Goal: Task Accomplishment & Management: Manage account settings

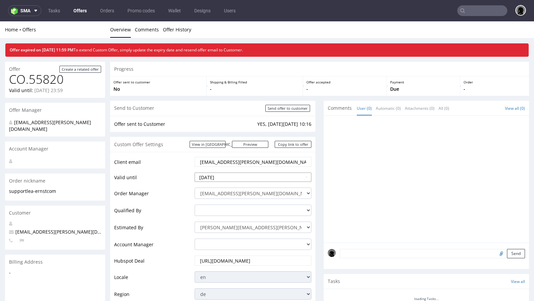
click at [225, 177] on input "2025-08-11" at bounding box center [253, 177] width 117 height 9
click at [186, 176] on td "Valid until" at bounding box center [153, 179] width 79 height 15
click at [216, 176] on input "2025-08-11" at bounding box center [253, 177] width 117 height 9
click at [172, 178] on td "Valid until" at bounding box center [153, 179] width 79 height 15
click at [223, 180] on input "2025-08-11" at bounding box center [253, 177] width 117 height 9
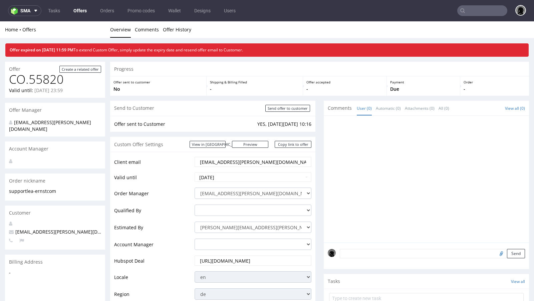
click at [193, 177] on td "2025-08-11" at bounding box center [252, 179] width 118 height 15
click at [218, 175] on input "2025-08-11" at bounding box center [253, 177] width 117 height 9
click at [241, 137] on td "14" at bounding box center [241, 137] width 10 height 10
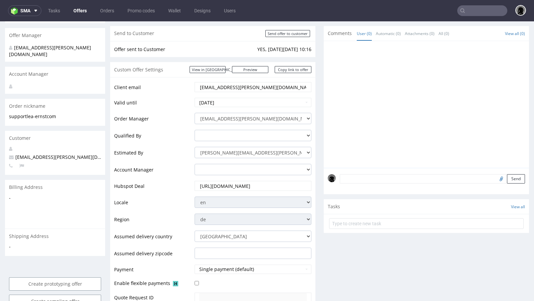
scroll to position [65, 0]
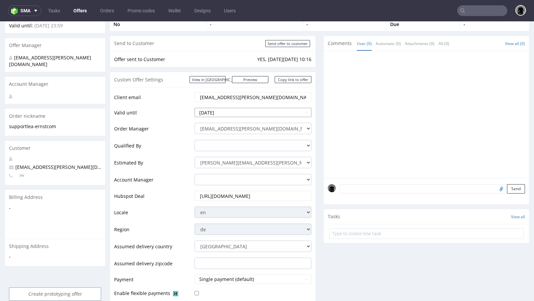
click at [236, 112] on input "2025-08-14" at bounding box center [253, 112] width 117 height 9
click at [230, 73] on td "13" at bounding box center [231, 72] width 10 height 10
type input "2025-08-13"
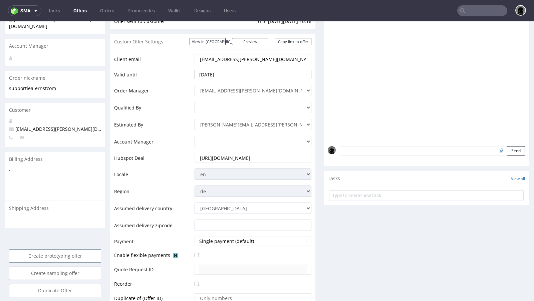
scroll to position [158, 0]
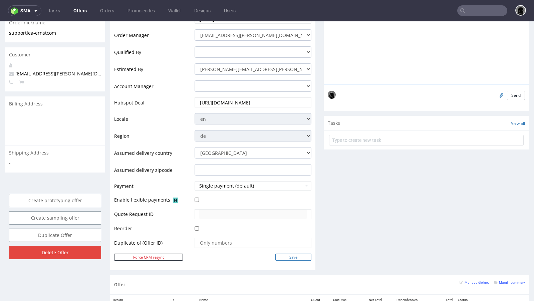
click at [283, 255] on input "Save" at bounding box center [293, 257] width 36 height 7
type input "In progress..."
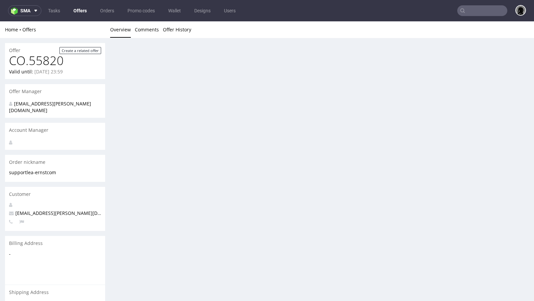
scroll to position [0, 0]
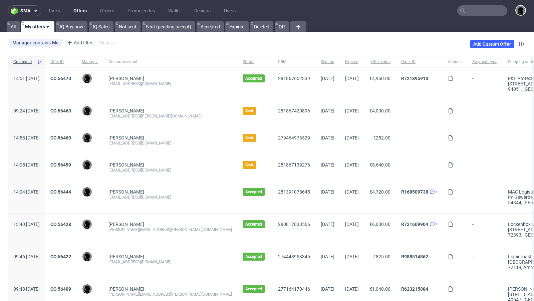
scroll to position [5, 0]
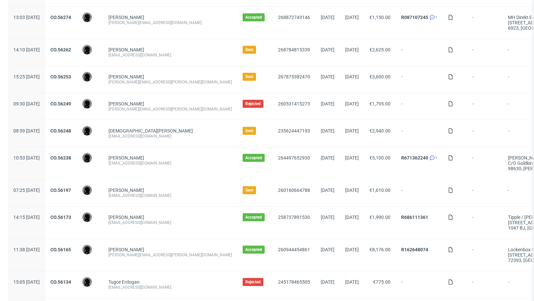
scroll to position [616, 0]
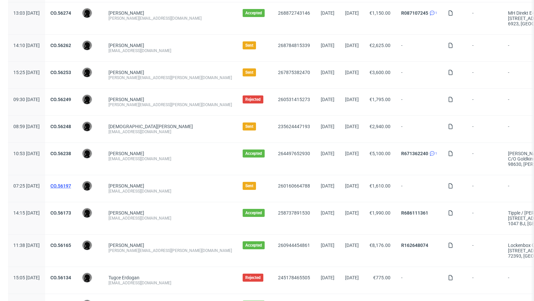
click at [71, 183] on link "CO.56197" at bounding box center [60, 185] width 21 height 5
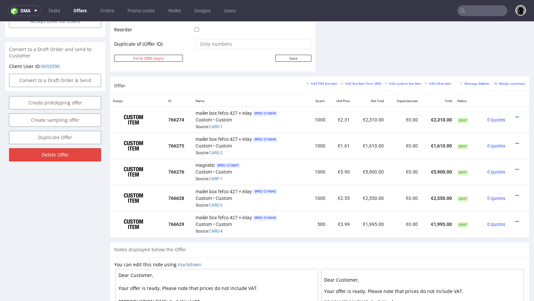
scroll to position [339, 0]
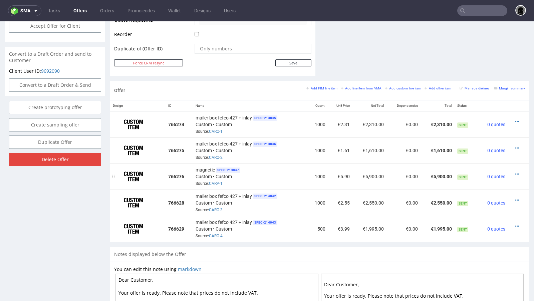
click at [277, 166] on div "magnetic SPEC- 213847 Custom • Custom Source: CARP-1" at bounding box center [250, 176] width 109 height 21
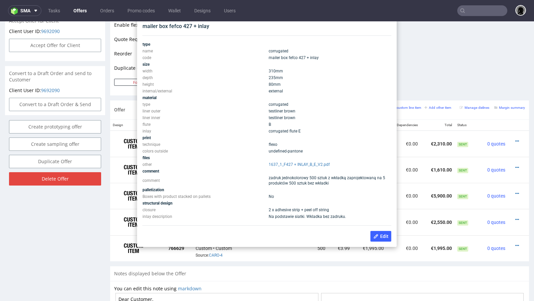
scroll to position [321, 0]
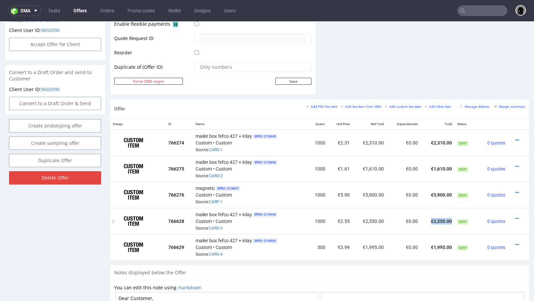
drag, startPoint x: 449, startPoint y: 218, endPoint x: 422, endPoint y: 218, distance: 26.7
click at [422, 218] on td "€2,550.00" at bounding box center [437, 221] width 34 height 26
copy td "€2,550.00"
click at [83, 11] on link "Offers" at bounding box center [79, 10] width 21 height 11
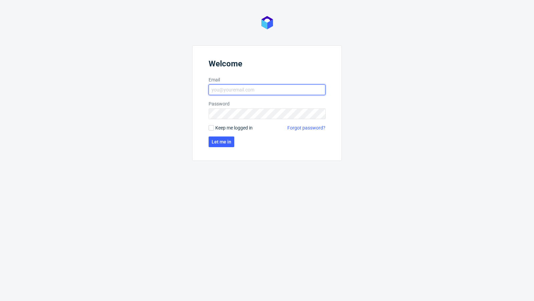
click at [237, 90] on input "Email" at bounding box center [267, 89] width 117 height 11
type input "dawid.urbanowicz@packhelp.com"
click at [222, 143] on span "Let me in" at bounding box center [222, 141] width 20 height 5
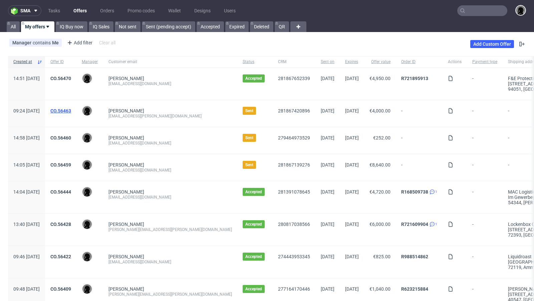
click at [71, 110] on link "CO.56463" at bounding box center [60, 110] width 21 height 5
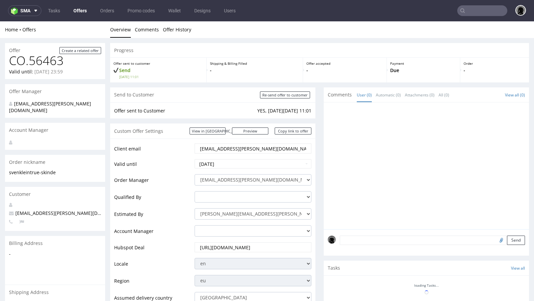
scroll to position [347, 0]
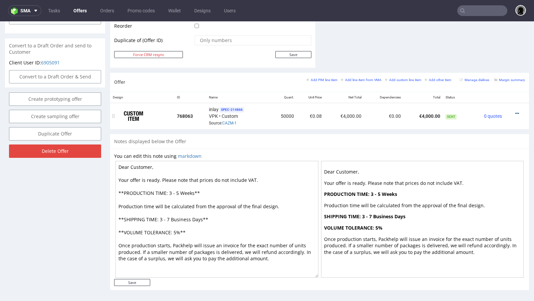
click at [515, 111] on icon at bounding box center [517, 113] width 4 height 5
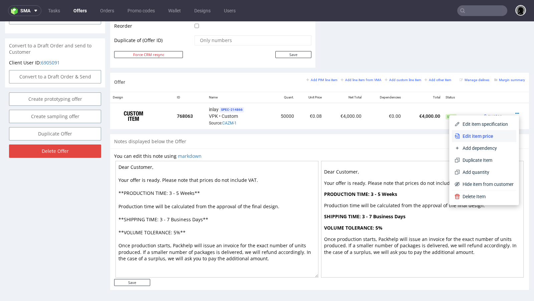
click at [481, 135] on span "Edit item price" at bounding box center [487, 136] width 54 height 7
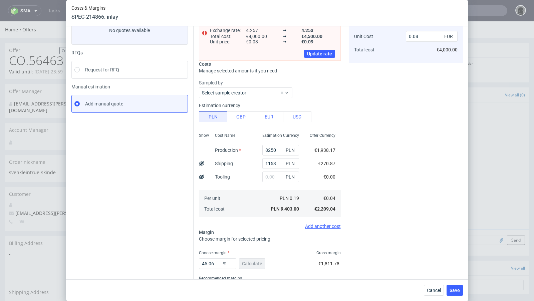
scroll to position [49, 0]
drag, startPoint x: 214, startPoint y: 263, endPoint x: 199, endPoint y: 263, distance: 14.7
click at [199, 263] on input "45.06" at bounding box center [217, 262] width 37 height 11
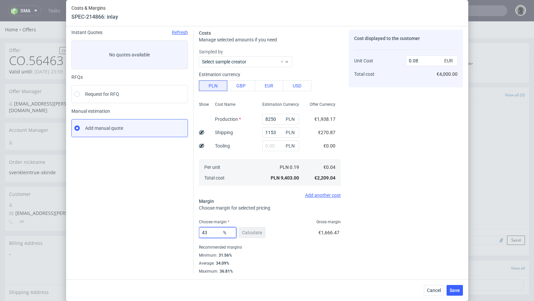
scroll to position [23, 0]
type input "4"
type input "36"
type input "0.07"
type input "36"
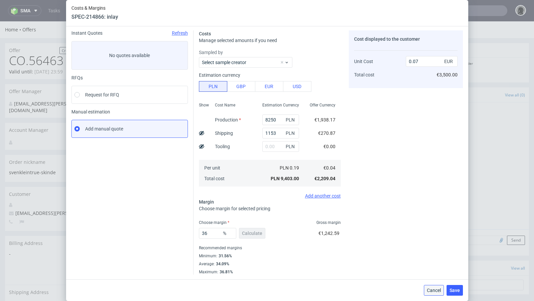
click at [432, 288] on span "Cancel" at bounding box center [434, 290] width 14 height 5
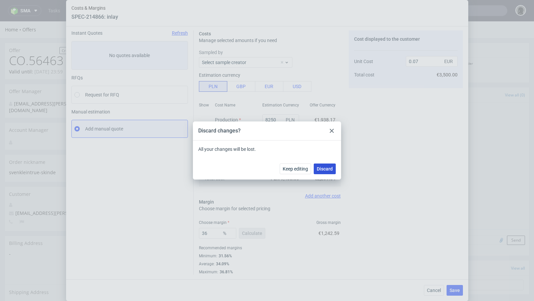
click at [325, 167] on span "Discard" at bounding box center [325, 169] width 16 height 5
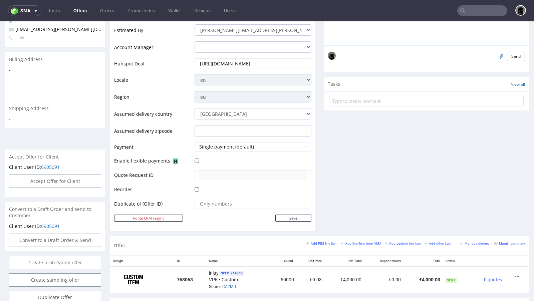
scroll to position [211, 0]
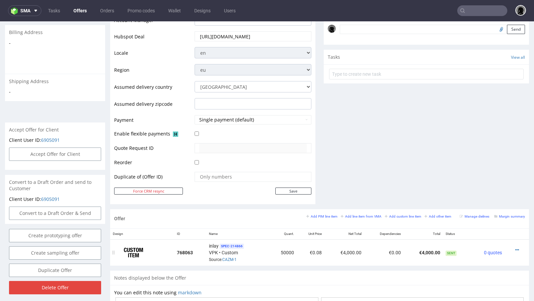
click at [514, 248] on div at bounding box center [514, 250] width 15 height 7
click at [515, 248] on icon at bounding box center [517, 250] width 4 height 5
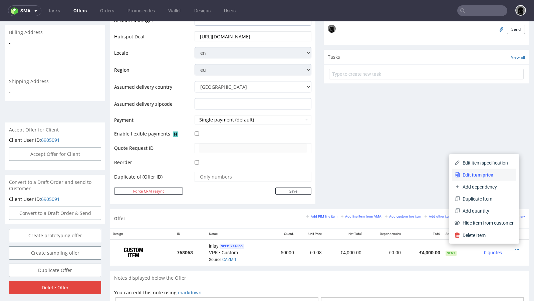
click at [476, 179] on li "Edit item price" at bounding box center [484, 175] width 64 height 12
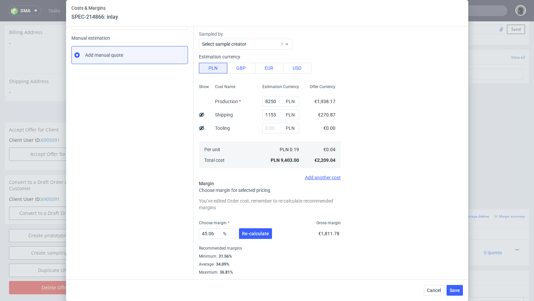
scroll to position [0, 0]
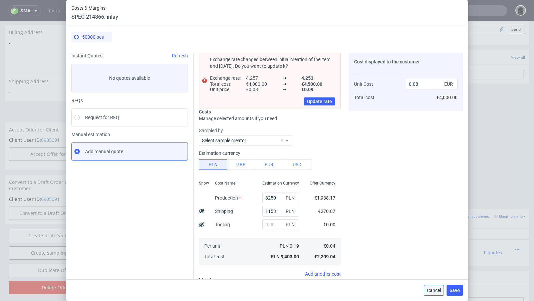
click at [432, 293] on span "Cancel" at bounding box center [434, 290] width 14 height 5
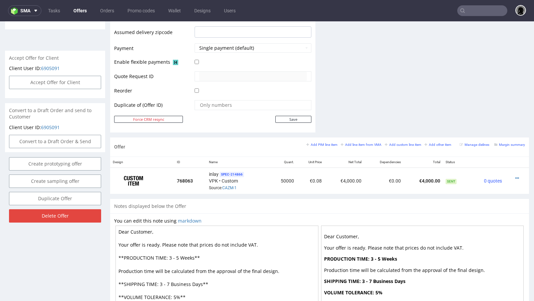
scroll to position [284, 0]
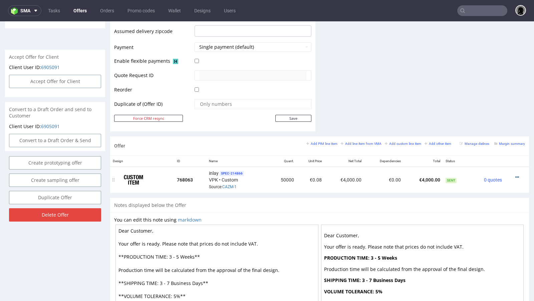
click at [515, 175] on icon at bounding box center [517, 177] width 4 height 5
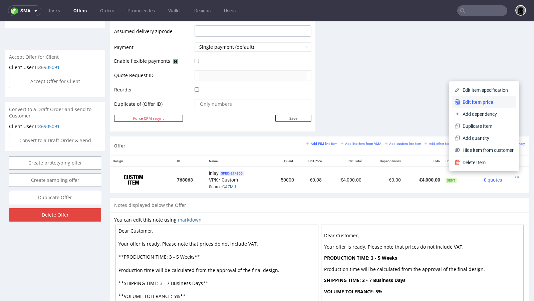
click at [462, 104] on span "Edit item price" at bounding box center [487, 102] width 54 height 7
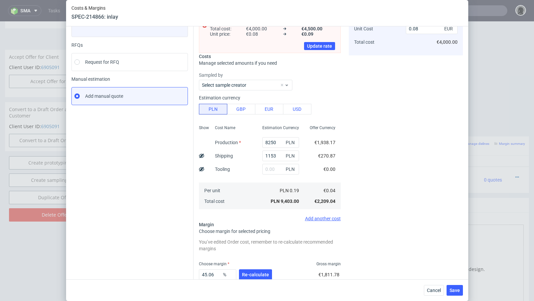
scroll to position [56, 0]
drag, startPoint x: 216, startPoint y: 273, endPoint x: 195, endPoint y: 272, distance: 21.1
click at [195, 272] on div "Exchange rate changed between initial creation of the item and today. Do you wa…" at bounding box center [328, 154] width 269 height 324
type input "36"
type input "0.07"
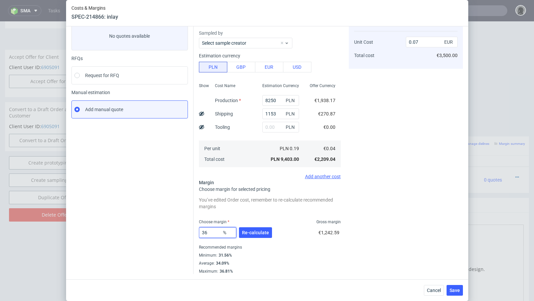
scroll to position [42, 0]
click at [152, 251] on div "Instant Quotes Refresh No quotes available RFQs Request for RFQ Manual estimati…" at bounding box center [132, 142] width 122 height 263
click at [215, 233] on input "36" at bounding box center [217, 233] width 37 height 11
type input "38"
type input "0.08"
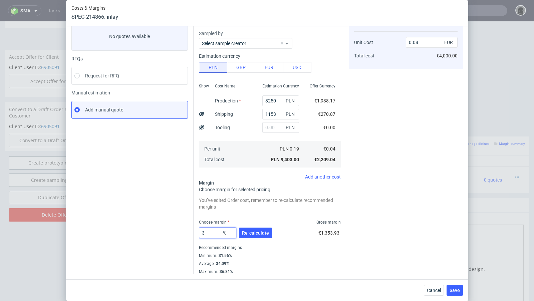
type input "37"
type input "0.07"
type input "37"
click at [146, 203] on div "Instant Quotes Refresh No quotes available RFQs Request for RFQ Manual estimati…" at bounding box center [132, 142] width 122 height 263
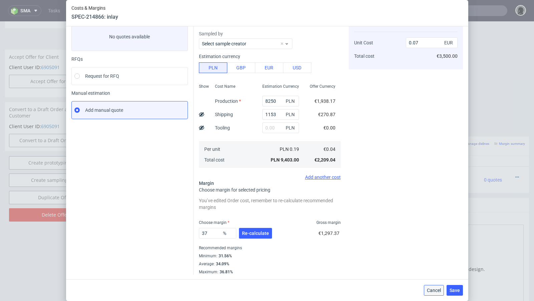
click at [426, 291] on button "Cancel" at bounding box center [434, 290] width 20 height 11
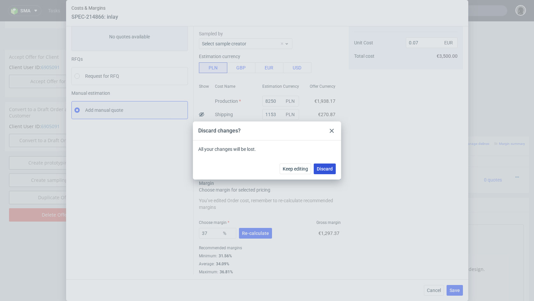
click at [332, 167] on span "Discard" at bounding box center [325, 169] width 16 height 5
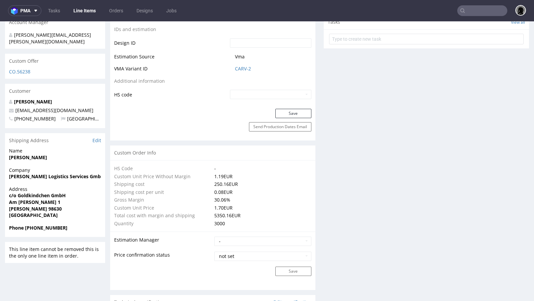
scroll to position [335, 0]
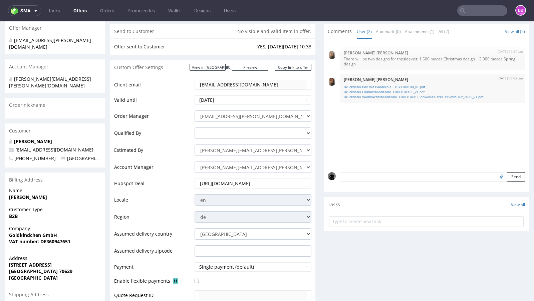
scroll to position [79, 0]
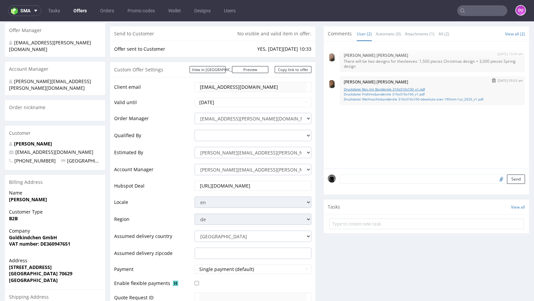
click at [378, 89] on link "Druckdatei Box mit Banderole 310x310x100_v1.pdf" at bounding box center [432, 89] width 177 height 5
click at [81, 11] on link "Offers" at bounding box center [79, 10] width 21 height 11
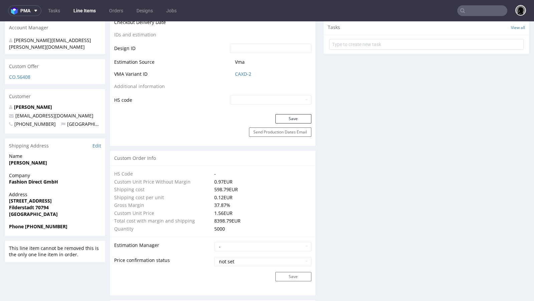
scroll to position [345, 0]
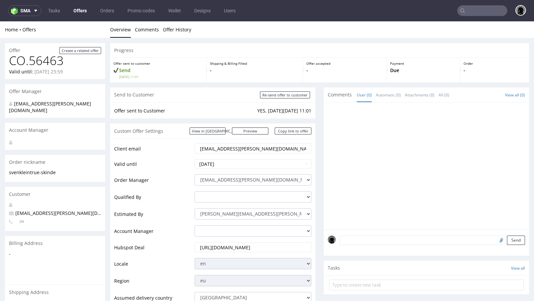
scroll to position [284, 0]
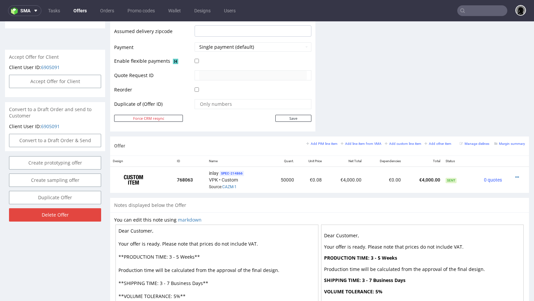
click at [79, 11] on link "Offers" at bounding box center [79, 10] width 21 height 11
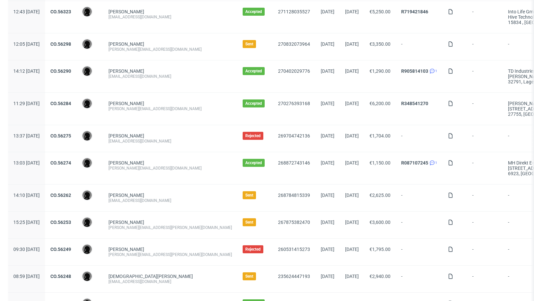
scroll to position [473, 0]
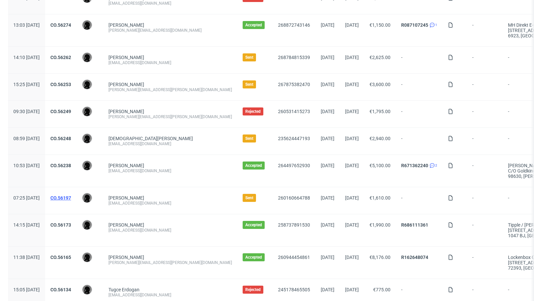
click at [71, 195] on link "CO.56197" at bounding box center [60, 197] width 21 height 5
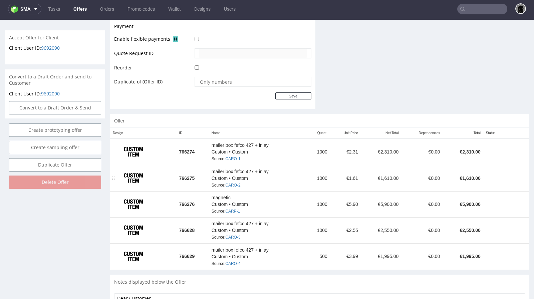
scroll to position [306, 0]
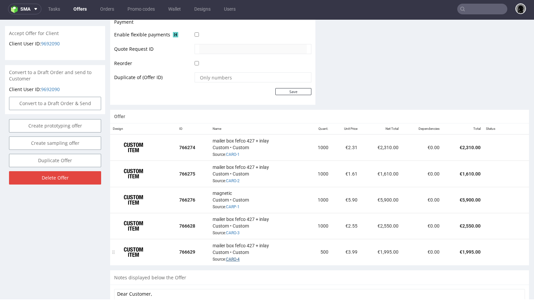
click at [236, 259] on div "mailer box fefco 427 + inlay Custom • Custom Source: CARO-4" at bounding box center [258, 252] width 91 height 21
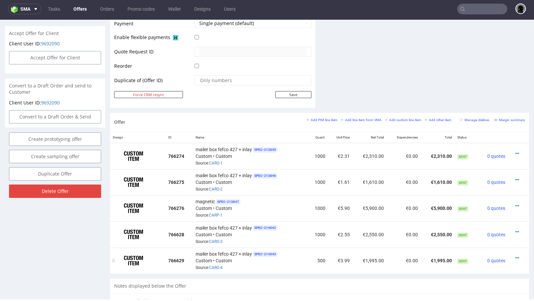
click at [222, 258] on div "mailer box fefco 427 + inlay SPEC- 214043 Custom • Custom Source: CARO-4" at bounding box center [250, 260] width 109 height 21
click at [219, 265] on link "CARO-4" at bounding box center [216, 267] width 14 height 5
click at [81, 8] on link "Offers" at bounding box center [79, 9] width 21 height 11
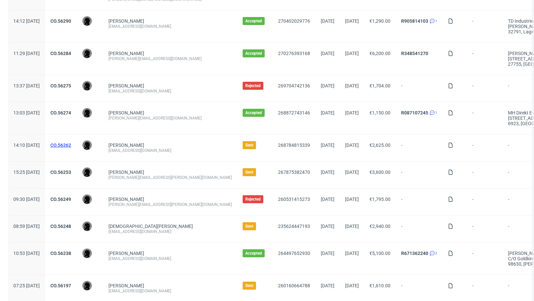
click at [71, 142] on link "CO.56262" at bounding box center [60, 144] width 21 height 5
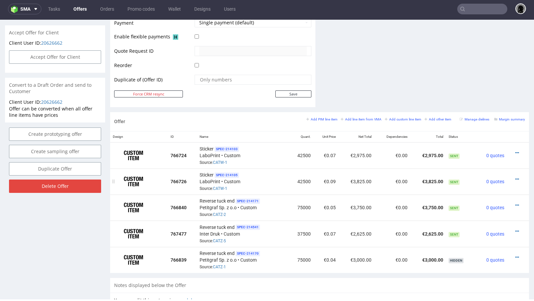
scroll to position [311, 0]
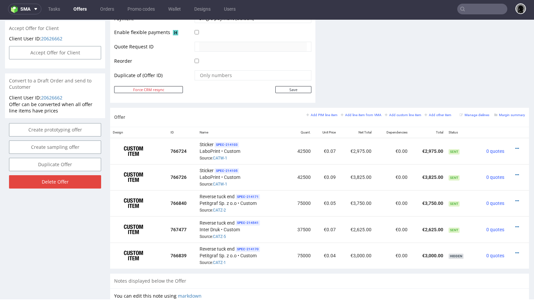
click at [348, 112] on div "Add PIM line item Add line item from VMA Add custom line item Add other item" at bounding box center [380, 115] width 148 height 6
click at [349, 116] on div "Add PIM line item Add line item from VMA Add custom line item Add other item" at bounding box center [380, 115] width 148 height 6
click at [352, 113] on small "Add line item from VMA" at bounding box center [361, 115] width 41 height 4
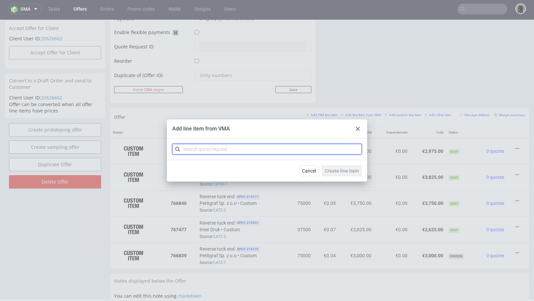
click at [229, 154] on input "text" at bounding box center [267, 149] width 190 height 11
paste input "CATZ"
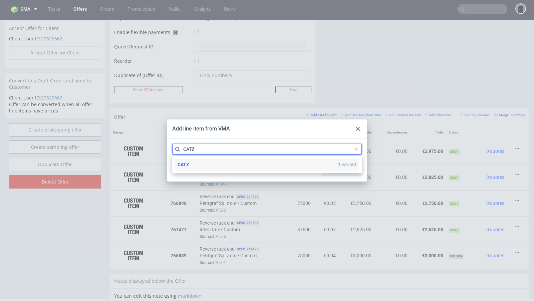
type input "CATZ"
click at [205, 164] on div "CATZ 1 variant" at bounding box center [267, 165] width 184 height 12
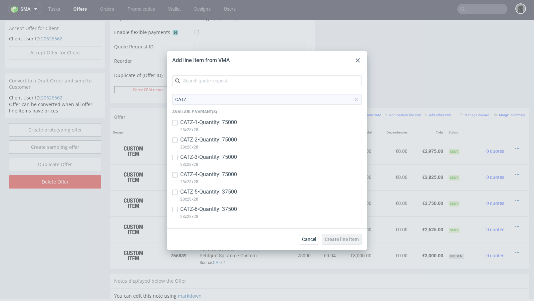
click at [187, 209] on p "CATZ-6 • Quantity: 37500" at bounding box center [208, 209] width 57 height 7
checkbox input "true"
click at [336, 241] on span "Create line item" at bounding box center [342, 239] width 34 height 5
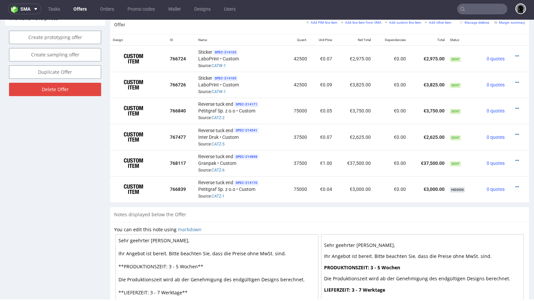
scroll to position [401, 0]
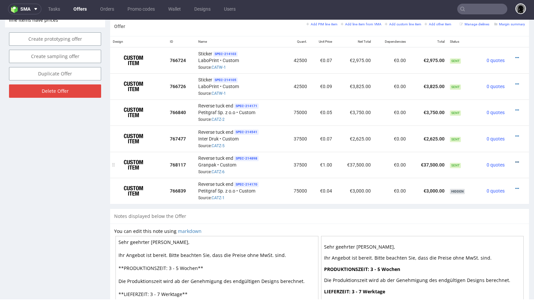
click at [515, 160] on icon at bounding box center [517, 162] width 4 height 5
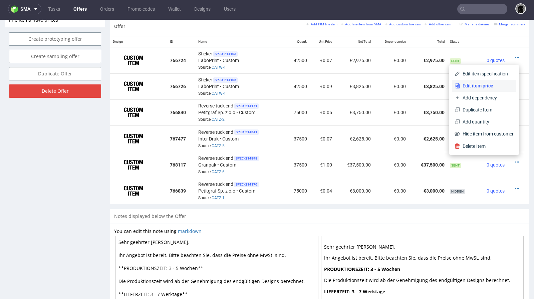
click at [485, 88] on span "Edit item price" at bounding box center [487, 85] width 54 height 7
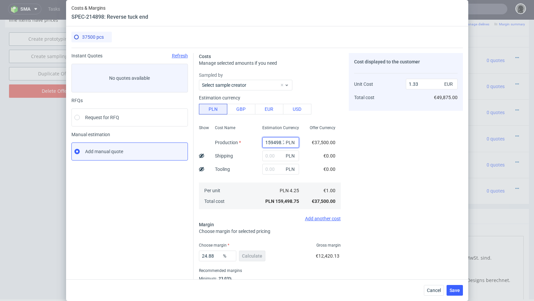
click at [269, 140] on input "159498.75" at bounding box center [280, 142] width 37 height 11
paste input "6750.00"
type input "6750"
type input "0.06"
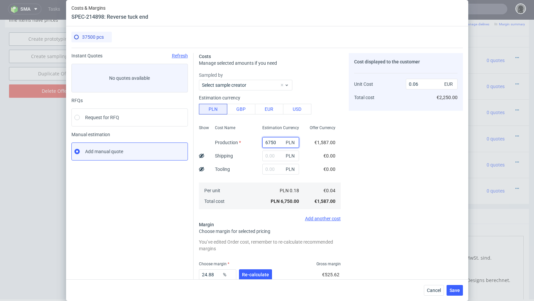
type input "6750"
click at [271, 156] on input "text" at bounding box center [280, 156] width 37 height 11
paste input "485"
type input "485"
click at [254, 274] on span "Re-calculate" at bounding box center [255, 274] width 27 height 5
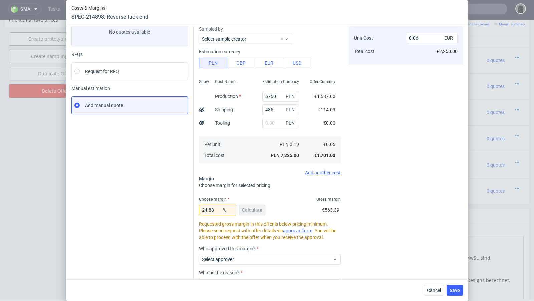
scroll to position [43, 0]
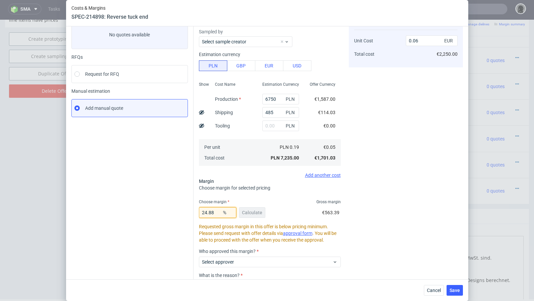
drag, startPoint x: 216, startPoint y: 211, endPoint x: 171, endPoint y: 208, distance: 45.2
click at [171, 208] on div "Instant Quotes Refresh No quotes available RFQs Request for RFQ Manual estimati…" at bounding box center [266, 165] width 391 height 323
click at [136, 209] on div "Instant Quotes Refresh No quotes available RFQs Request for RFQ Manual estimati…" at bounding box center [132, 169] width 122 height 318
click at [216, 212] on input "33" at bounding box center [217, 212] width 37 height 11
type input "39"
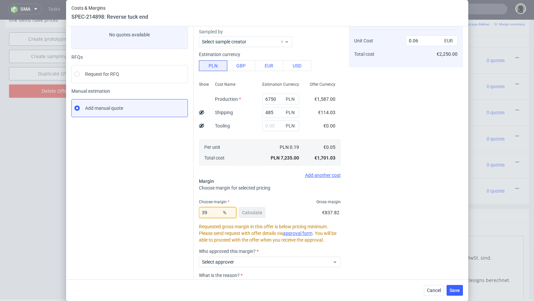
type input "0.07"
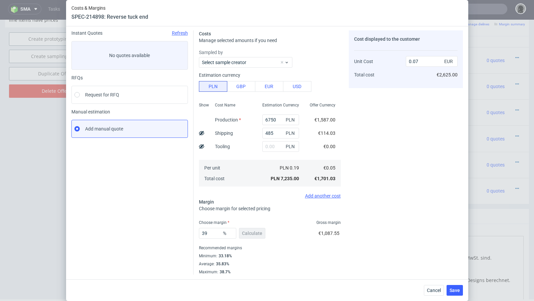
click at [154, 195] on div "Instant Quotes Refresh No quotes available RFQs Request for RFQ Manual estimati…" at bounding box center [132, 152] width 122 height 244
click at [212, 233] on input "39" at bounding box center [217, 233] width 37 height 11
click at [166, 214] on div "Instant Quotes Refresh No quotes available RFQs Request for RFQ Manual estimati…" at bounding box center [132, 152] width 122 height 244
click at [214, 233] on input "34" at bounding box center [217, 233] width 37 height 11
type input "32"
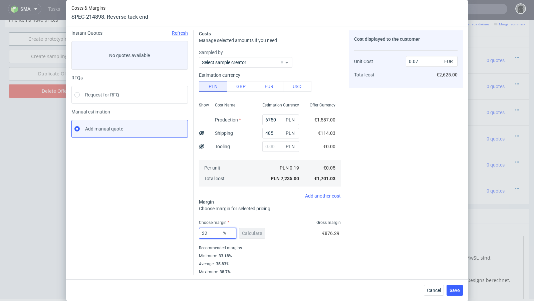
type input "0.06"
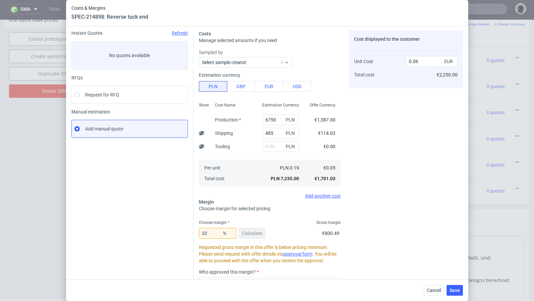
click at [168, 231] on div "Instant Quotes Refresh No quotes available RFQs Request for RFQ Manual estimati…" at bounding box center [132, 189] width 122 height 318
click at [212, 236] on input "32" at bounding box center [217, 233] width 37 height 11
click at [214, 233] on input "32" at bounding box center [217, 233] width 37 height 11
type input "34"
type input "0.07"
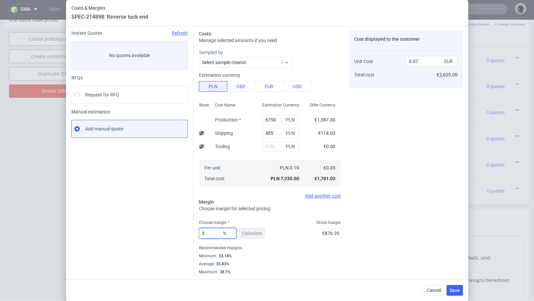
type input "33"
type input "0.06"
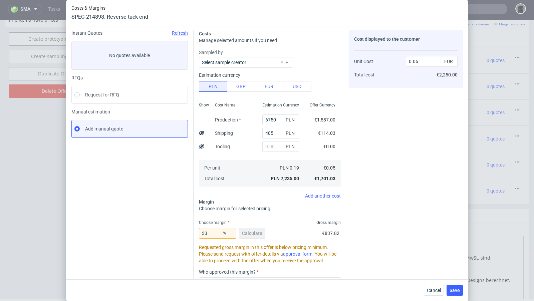
click at [152, 210] on div "Instant Quotes Refresh No quotes available RFQs Request for RFQ Manual estimati…" at bounding box center [132, 189] width 122 height 318
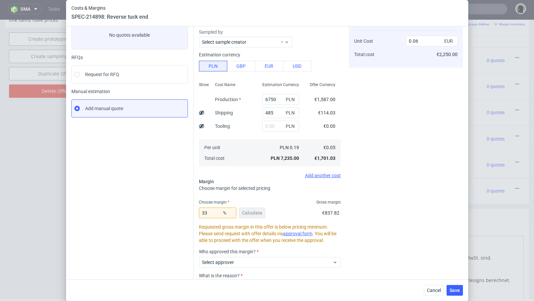
scroll to position [43, 0]
click at [217, 214] on input "33" at bounding box center [217, 213] width 37 height 11
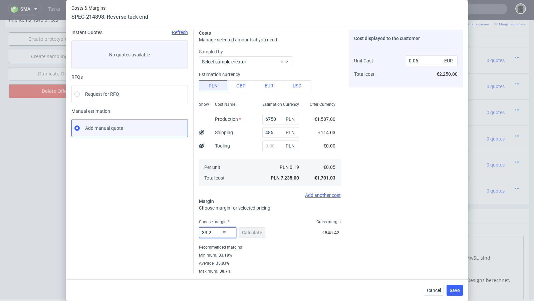
scroll to position [23, 0]
type input "33.4"
type input "0.07"
type input "33.3"
type input "0.06"
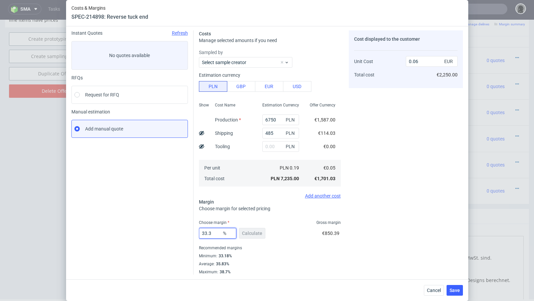
type input "33.37"
type input "0.07"
type input "33.33"
type input "0.06"
type input "33.33"
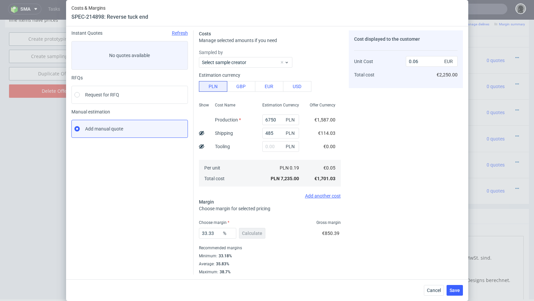
click at [168, 166] on div "Instant Quotes Refresh No quotes available RFQs Request for RFQ Manual estimati…" at bounding box center [132, 152] width 122 height 244
click at [456, 290] on span "Save" at bounding box center [454, 290] width 10 height 5
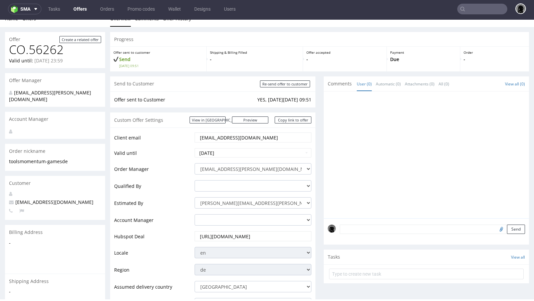
scroll to position [0, 0]
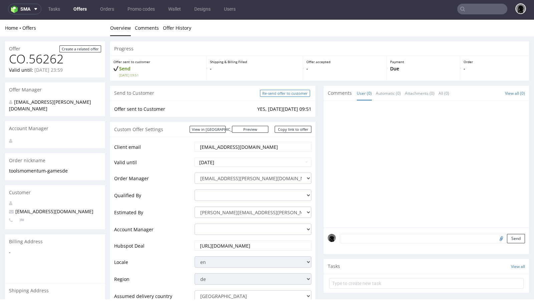
click at [284, 92] on input "Re-send offer to customer" at bounding box center [285, 93] width 50 height 7
type input "In progress..."
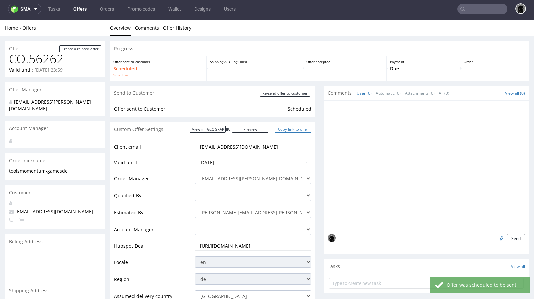
click at [286, 130] on link "Copy link to offer" at bounding box center [293, 129] width 37 height 7
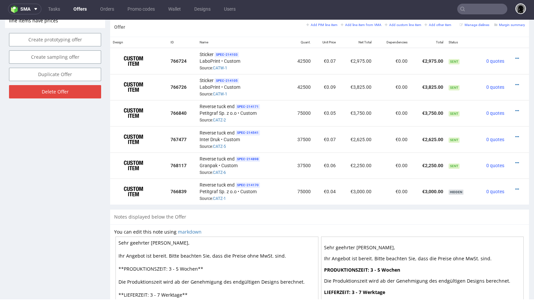
scroll to position [388, 0]
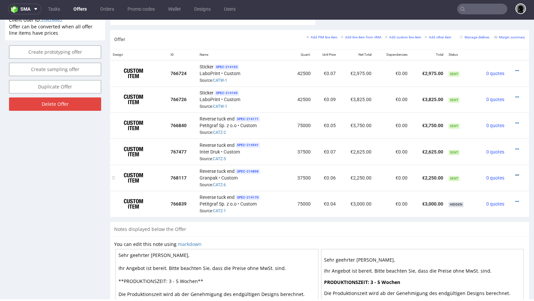
click at [515, 173] on icon at bounding box center [517, 175] width 4 height 5
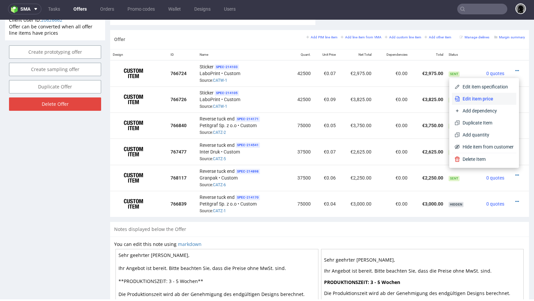
click at [480, 101] on span "Edit item price" at bounding box center [487, 98] width 54 height 7
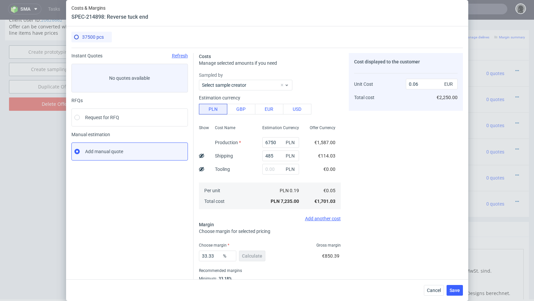
click at [202, 156] on use at bounding box center [201, 156] width 5 height 4
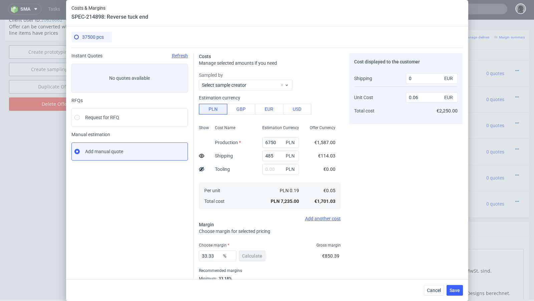
click at [431, 284] on div "Cancel Save" at bounding box center [267, 290] width 402 height 22
click at [431, 291] on span "Cancel" at bounding box center [434, 290] width 14 height 5
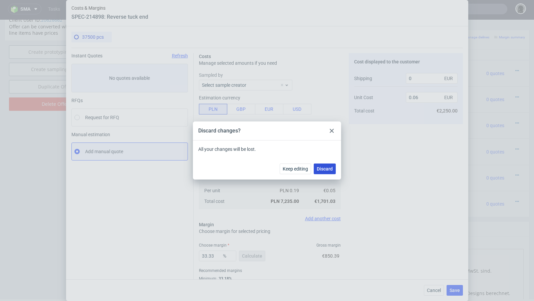
click at [321, 169] on span "Discard" at bounding box center [325, 169] width 16 height 5
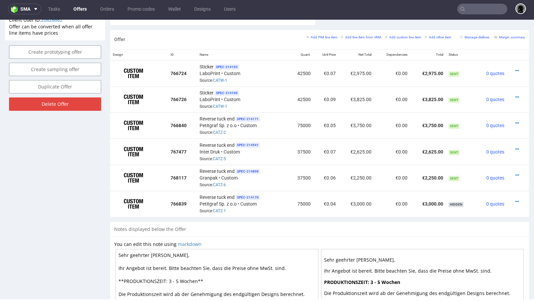
click at [83, 10] on link "Offers" at bounding box center [79, 9] width 21 height 11
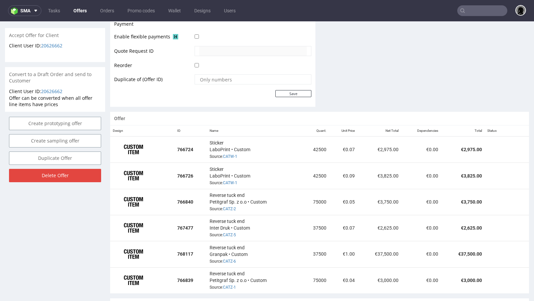
scroll to position [391, 0]
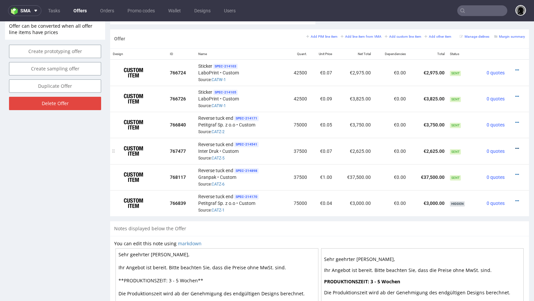
click at [515, 146] on icon at bounding box center [517, 148] width 4 height 5
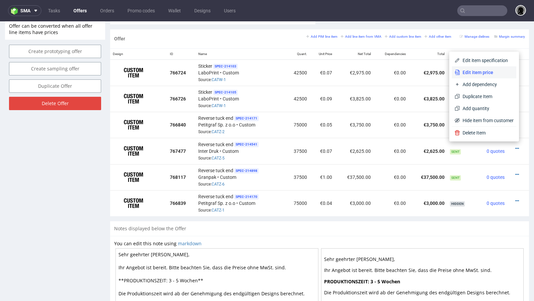
click at [471, 67] on li "Edit item price" at bounding box center [484, 72] width 64 height 12
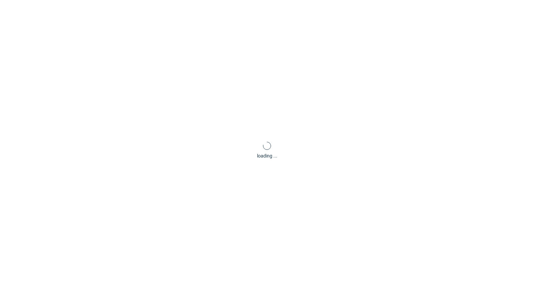
scroll to position [0, 0]
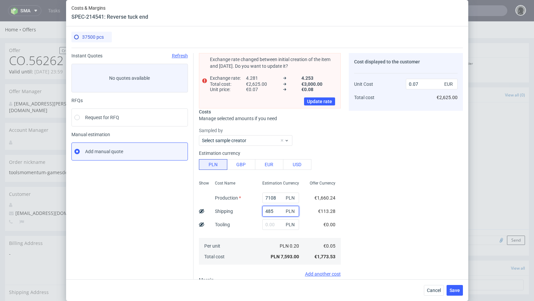
click at [269, 211] on input "485" at bounding box center [280, 211] width 37 height 11
click at [428, 288] on span "Cancel" at bounding box center [434, 290] width 14 height 5
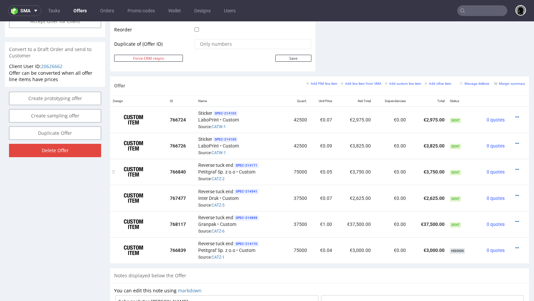
scroll to position [352, 0]
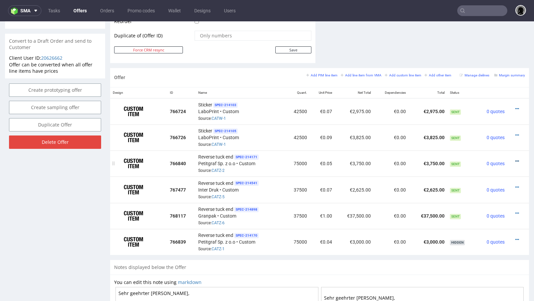
click at [515, 159] on icon at bounding box center [517, 161] width 4 height 5
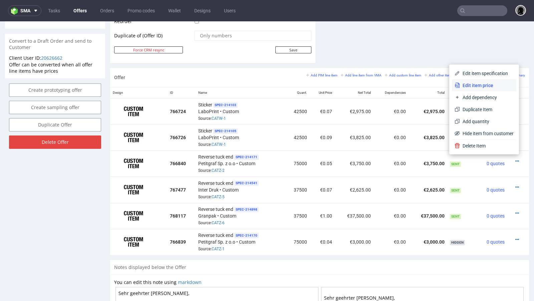
click at [476, 88] on span "Edit item price" at bounding box center [487, 85] width 54 height 7
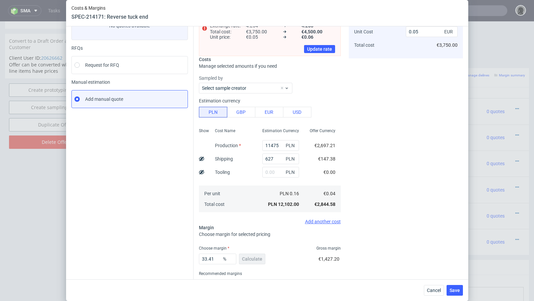
scroll to position [78, 0]
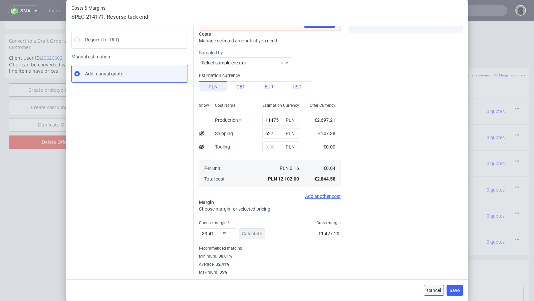
click at [439, 293] on button "Cancel" at bounding box center [434, 290] width 20 height 11
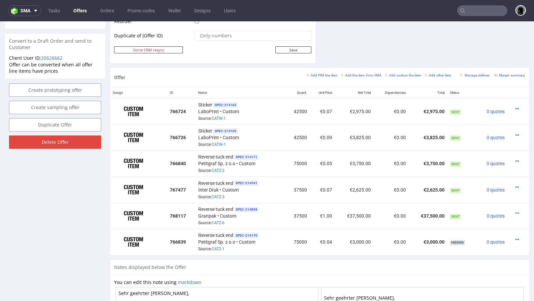
click at [77, 16] on link "Offers" at bounding box center [79, 10] width 21 height 11
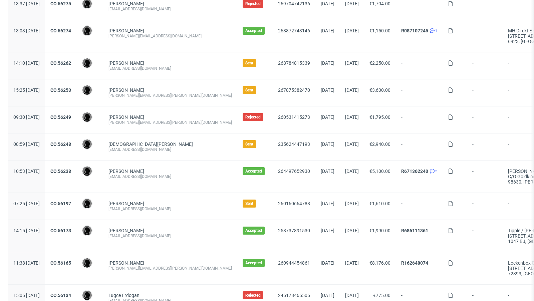
scroll to position [602, 0]
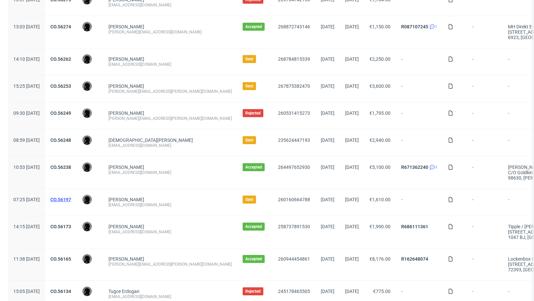
click at [71, 197] on link "CO.56197" at bounding box center [60, 199] width 21 height 5
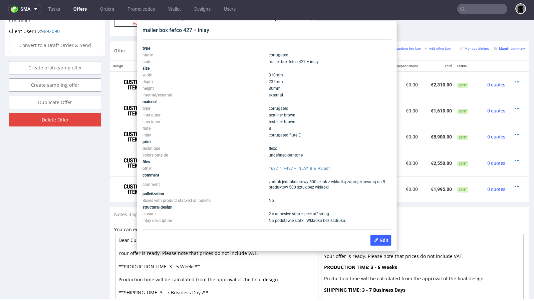
scroll to position [376, 0]
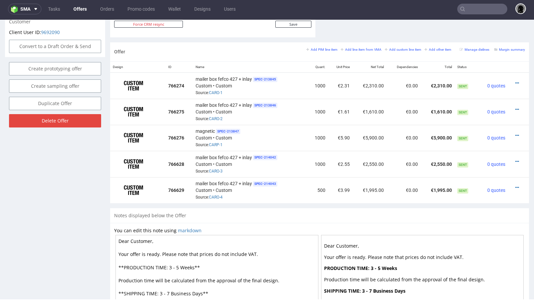
click at [81, 10] on link "Offers" at bounding box center [79, 9] width 21 height 11
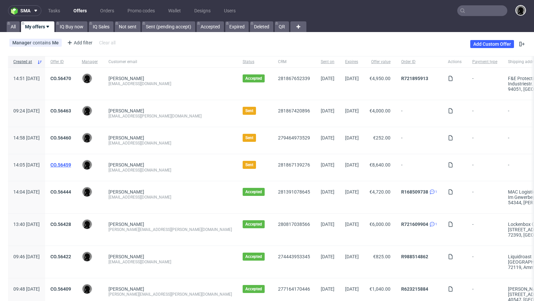
click at [71, 162] on link "CO.56459" at bounding box center [60, 164] width 21 height 5
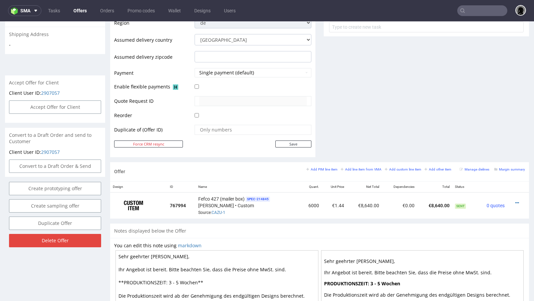
scroll to position [260, 0]
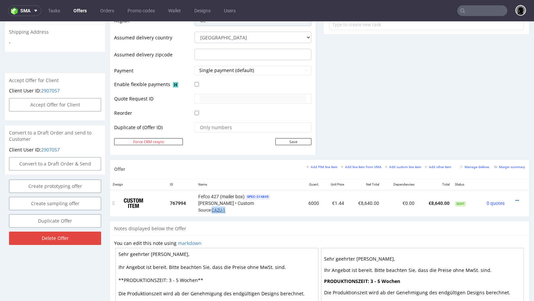
drag, startPoint x: 228, startPoint y: 207, endPoint x: 212, endPoint y: 207, distance: 16.0
click at [212, 207] on div "Fefco 427 (mailer box) SPEC- 214845 Serwach • Custom Source: CAZU-1" at bounding box center [247, 203] width 99 height 21
copy link "CAZU-1"
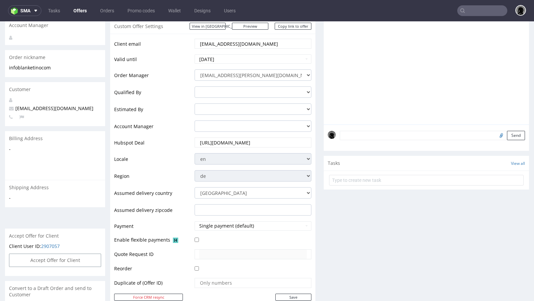
scroll to position [319, 0]
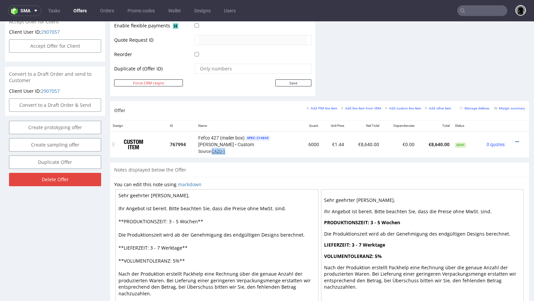
click at [220, 150] on link "CAZU-1" at bounding box center [219, 151] width 14 height 5
click at [515, 139] on div at bounding box center [516, 141] width 12 height 7
click at [515, 139] on icon at bounding box center [517, 141] width 4 height 5
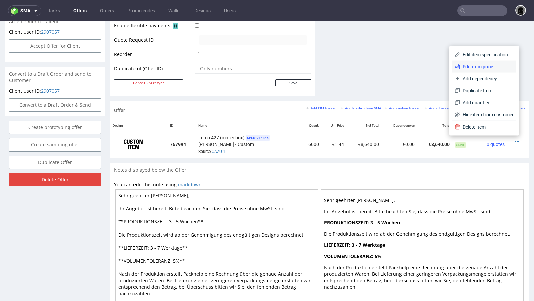
click at [474, 69] on span "Edit item price" at bounding box center [487, 66] width 54 height 7
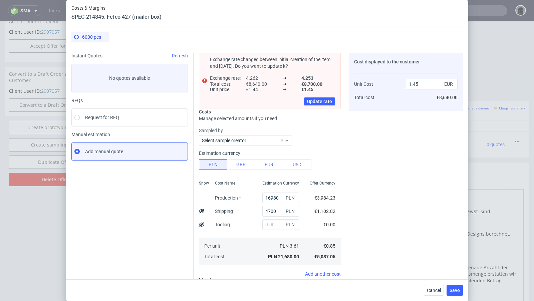
type input "1.44"
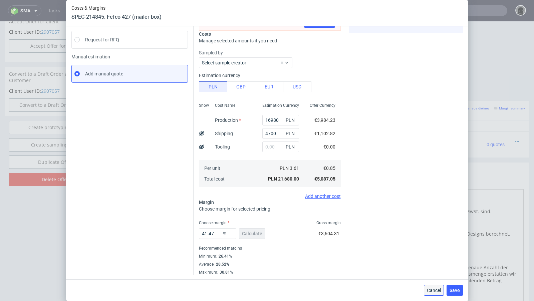
click at [428, 292] on span "Cancel" at bounding box center [434, 290] width 14 height 5
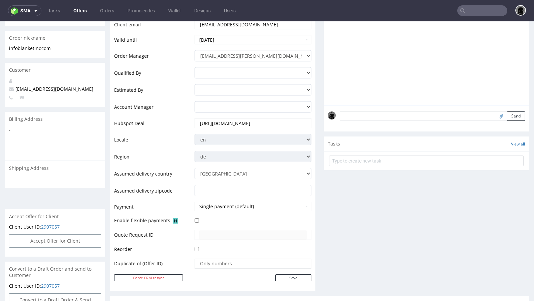
scroll to position [117, 0]
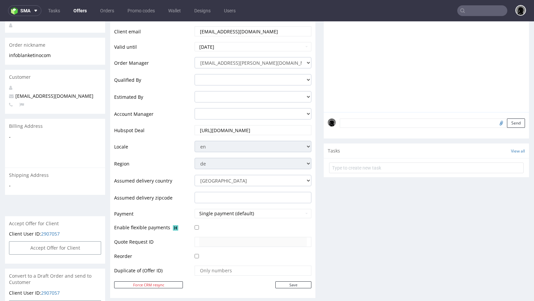
click at [50, 93] on span "[EMAIL_ADDRESS][DOMAIN_NAME]" at bounding box center [51, 96] width 84 height 6
copy span "[EMAIL_ADDRESS][DOMAIN_NAME]"
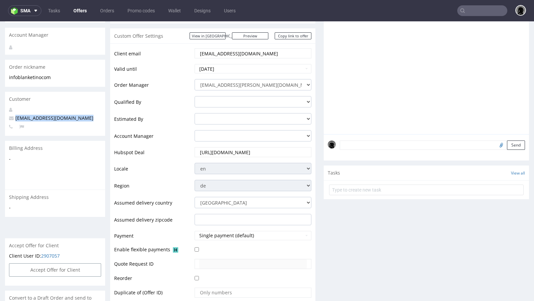
scroll to position [24, 0]
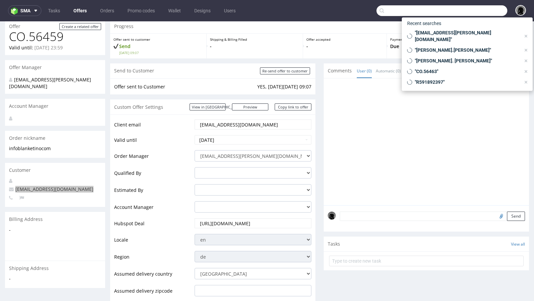
click at [474, 13] on input "text" at bounding box center [441, 10] width 131 height 11
paste input "[EMAIL_ADDRESS][DOMAIN_NAME]"
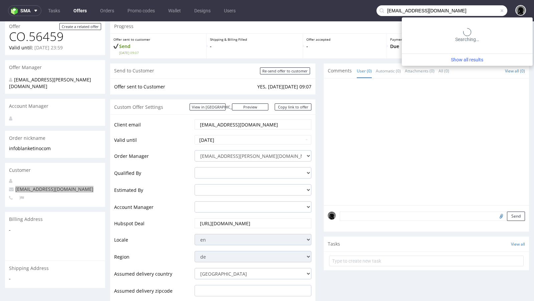
type input "[EMAIL_ADDRESS][DOMAIN_NAME]"
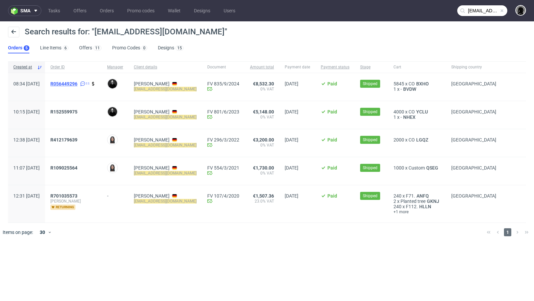
click at [77, 82] on span "R056449296" at bounding box center [63, 83] width 27 height 5
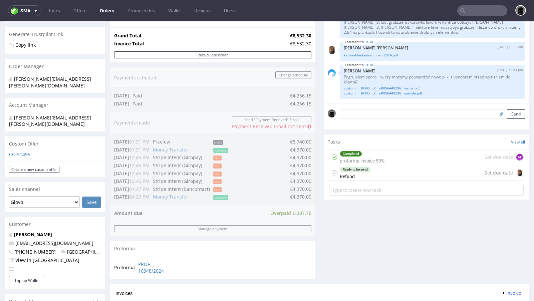
scroll to position [131, 0]
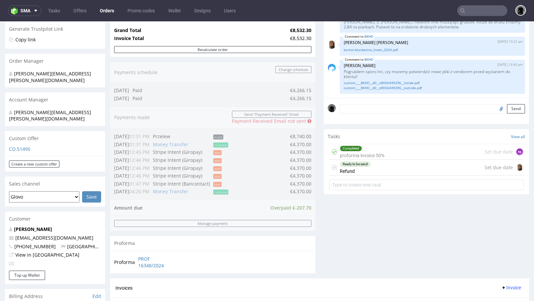
type input "[EMAIL_ADDRESS][DOMAIN_NAME]"
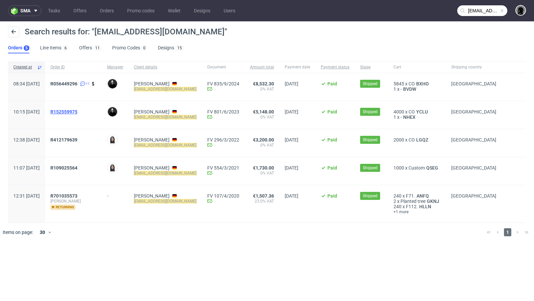
click at [77, 113] on span "R152559975" at bounding box center [63, 111] width 27 height 5
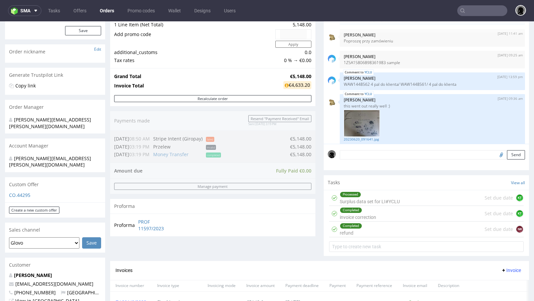
scroll to position [52, 0]
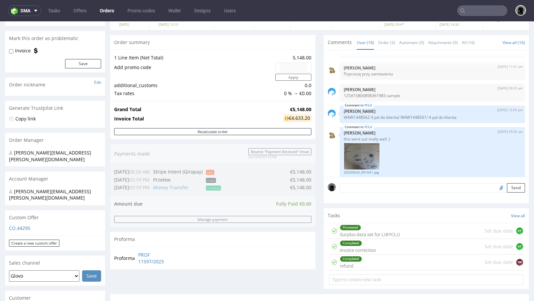
type input "[EMAIL_ADDRESS][DOMAIN_NAME]"
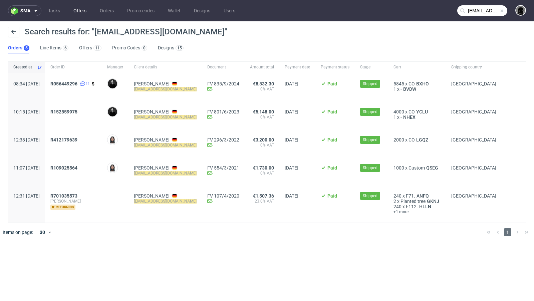
click at [87, 11] on link "Offers" at bounding box center [79, 10] width 21 height 11
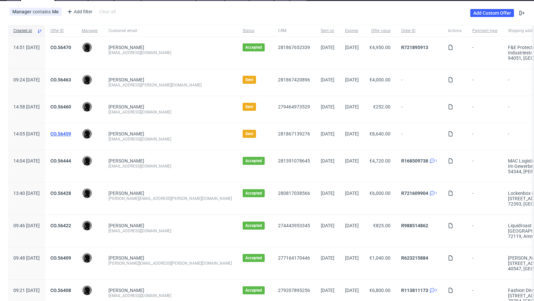
click at [71, 135] on link "CO.56459" at bounding box center [60, 133] width 21 height 5
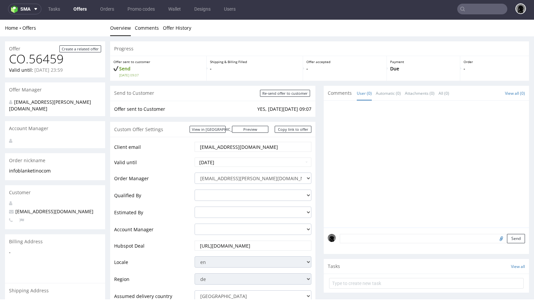
click at [75, 9] on link "Offers" at bounding box center [79, 9] width 21 height 11
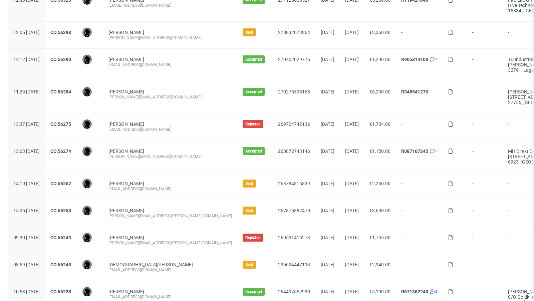
scroll to position [481, 0]
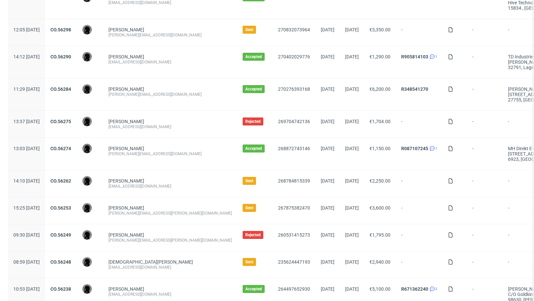
click at [185, 212] on div "[PERSON_NAME][EMAIL_ADDRESS][PERSON_NAME][DOMAIN_NAME]" at bounding box center [169, 213] width 123 height 5
click at [144, 205] on link "[PERSON_NAME]" at bounding box center [126, 207] width 36 height 5
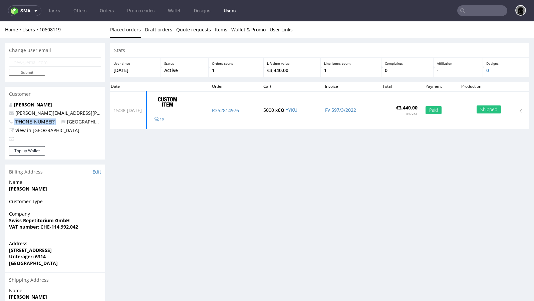
drag, startPoint x: 49, startPoint y: 123, endPoint x: 11, endPoint y: 119, distance: 37.6
click at [11, 119] on p "+41793760520 Switzerland" at bounding box center [55, 121] width 92 height 7
copy span "+41793760520"
click at [182, 201] on div "Stats User since 3rd Jan 2022 Status Active Orders count 1 Lifetime value €3,44…" at bounding box center [319, 206] width 419 height 327
drag, startPoint x: 49, startPoint y: 120, endPoint x: 10, endPoint y: 120, distance: 39.4
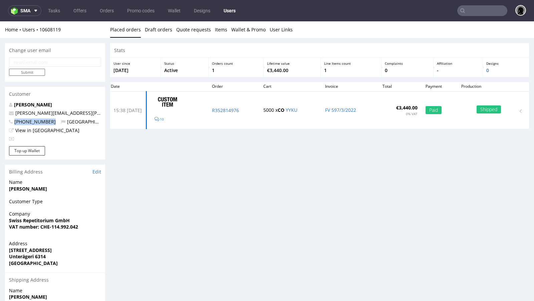
click at [10, 120] on p "+41793760520 Switzerland" at bounding box center [55, 121] width 92 height 7
copy span "+41793760520"
click at [75, 6] on link "Offers" at bounding box center [79, 10] width 21 height 11
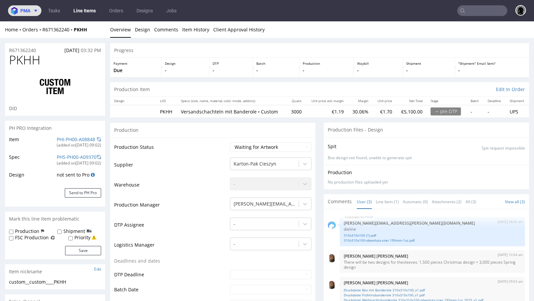
click at [33, 11] on span at bounding box center [34, 10] width 8 height 5
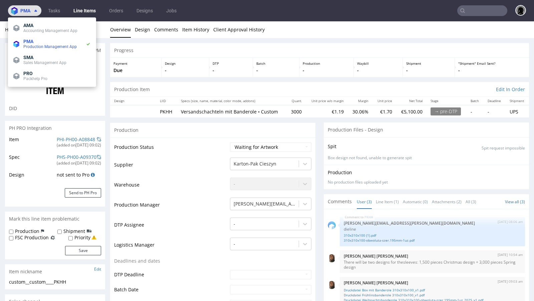
click at [30, 11] on span "pma" at bounding box center [25, 10] width 10 height 5
click at [116, 22] on link "Overview" at bounding box center [120, 29] width 21 height 16
click at [33, 57] on span "SMA" at bounding box center [28, 57] width 10 height 5
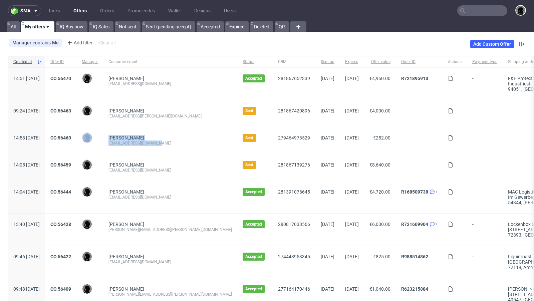
drag, startPoint x: 177, startPoint y: 143, endPoint x: 116, endPoint y: 147, distance: 61.2
click at [116, 147] on div "14:58 [DATE] CO.56460 [PERSON_NAME] [PERSON_NAME] [EMAIL_ADDRESS][DOMAIN_NAME] …" at bounding box center [383, 140] width 751 height 27
click at [103, 147] on div "[PERSON_NAME]" at bounding box center [89, 140] width 27 height 27
click at [166, 141] on div "[EMAIL_ADDRESS][DOMAIN_NAME]" at bounding box center [169, 142] width 123 height 5
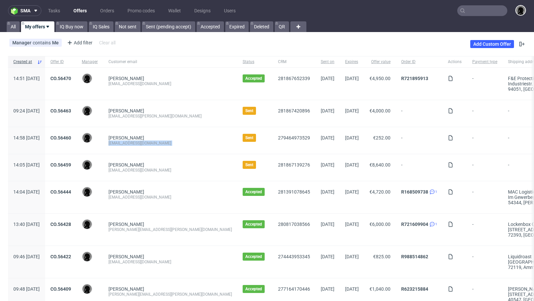
click at [166, 141] on div "[EMAIL_ADDRESS][DOMAIN_NAME]" at bounding box center [169, 142] width 123 height 5
copy div "[EMAIL_ADDRESS][DOMAIN_NAME]"
click at [481, 11] on input "text" at bounding box center [482, 10] width 50 height 11
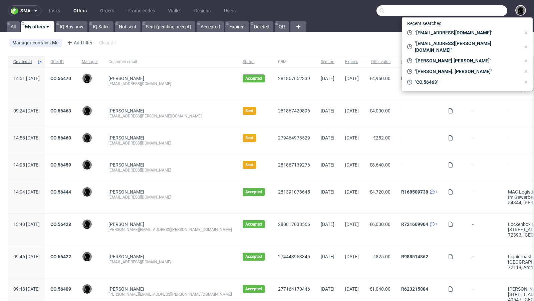
paste input "[EMAIL_ADDRESS][DOMAIN_NAME]"
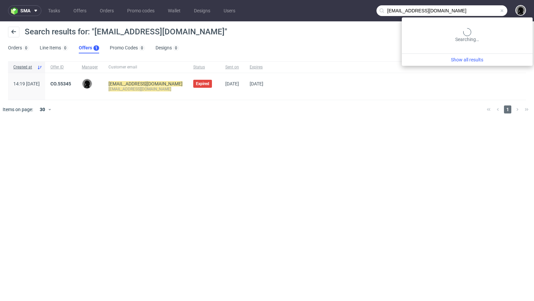
click at [472, 13] on input "[EMAIL_ADDRESS][DOMAIN_NAME]" at bounding box center [441, 10] width 131 height 11
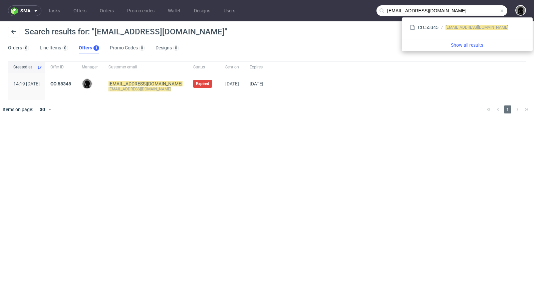
drag, startPoint x: 407, startPoint y: 10, endPoint x: 371, endPoint y: 8, distance: 36.4
click at [371, 8] on nav "sma Tasks Offers Orders Promo codes Wallet Designs Users [EMAIL_ADDRESS][DOMAIN…" at bounding box center [267, 10] width 534 height 21
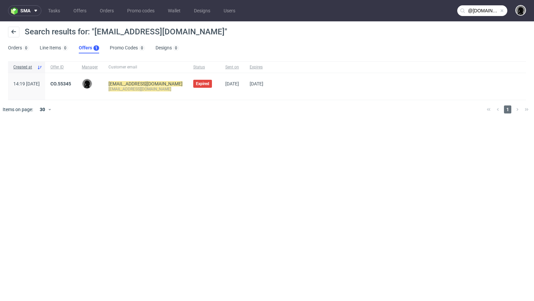
type input "@[DOMAIN_NAME]"
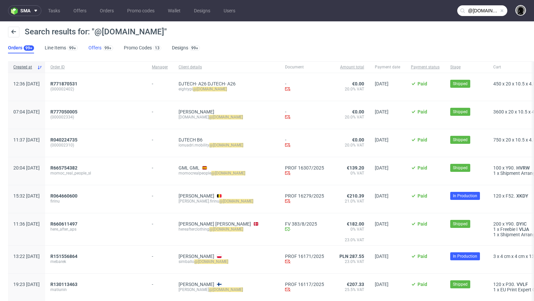
click at [98, 47] on link "Offers 99+" at bounding box center [100, 48] width 25 height 11
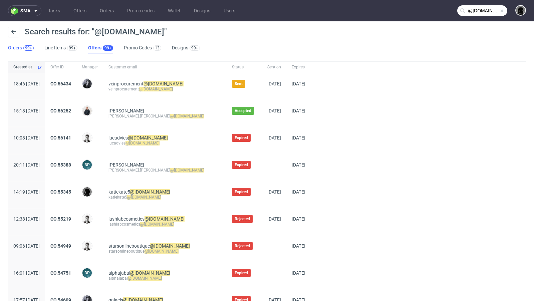
click at [29, 50] on div "99+" at bounding box center [28, 48] width 7 height 5
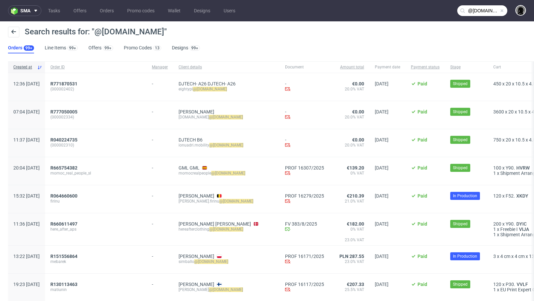
click at [92, 42] on div "Search results for: "@outlook.com"" at bounding box center [267, 35] width 518 height 16
click at [93, 45] on link "Offers 99+" at bounding box center [100, 48] width 25 height 11
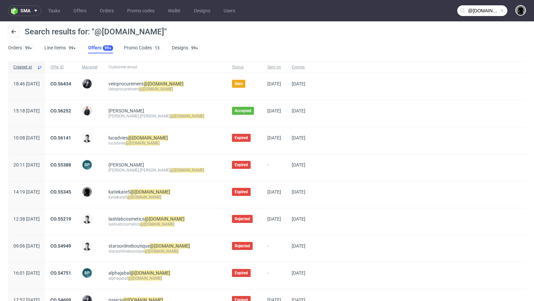
click at [470, 10] on input "@outlook.com" at bounding box center [482, 10] width 50 height 11
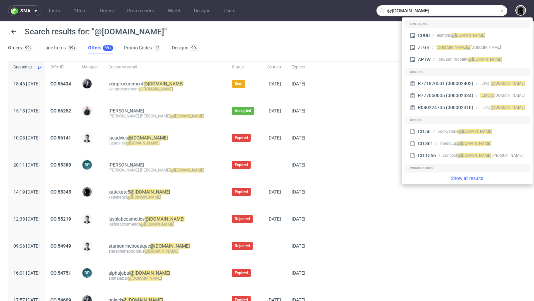
click at [499, 11] on span at bounding box center [501, 10] width 5 height 5
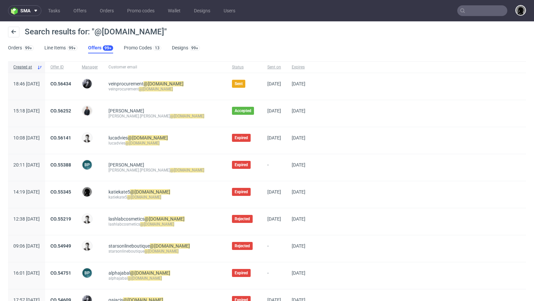
click at [482, 10] on input "text" at bounding box center [482, 10] width 50 height 11
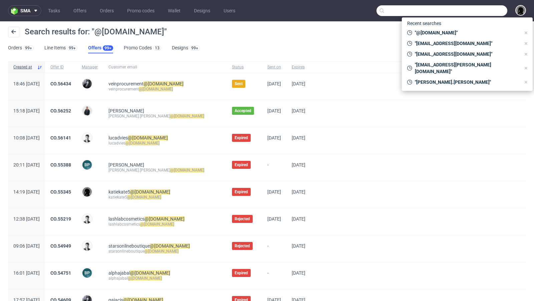
paste input "katiekate5@outlook.com"
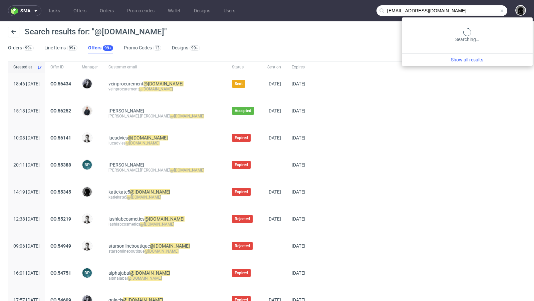
type input "katiekate5@outlook.com"
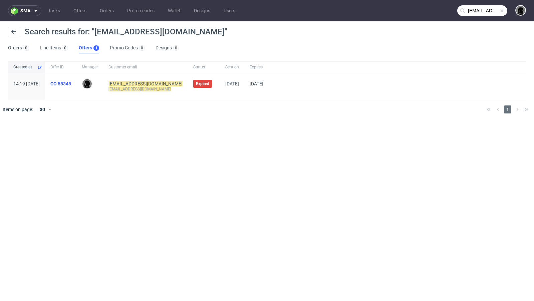
click at [71, 82] on link "CO.55345" at bounding box center [60, 83] width 21 height 5
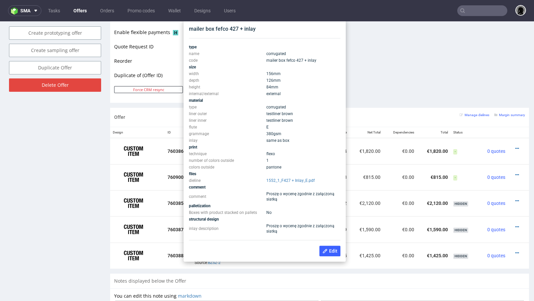
scroll to position [323, 0]
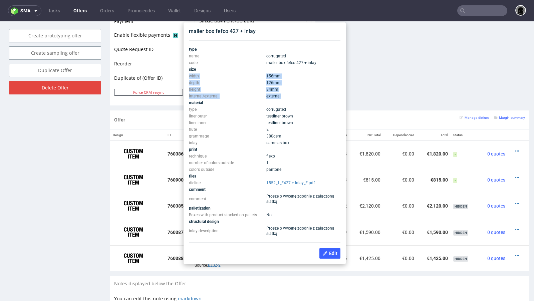
drag, startPoint x: 283, startPoint y: 96, endPoint x: 190, endPoint y: 77, distance: 95.0
click at [190, 77] on tbody "type name corrugated code mailer box fefco 427 + inlay size width 156 mm depth …" at bounding box center [265, 141] width 152 height 191
copy tbody "width 156 mm depth 126 mm height 84 mm internal/external external"
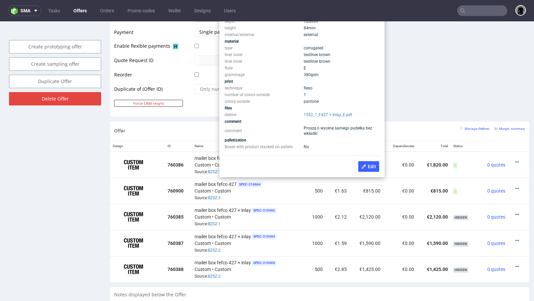
scroll to position [311, 0]
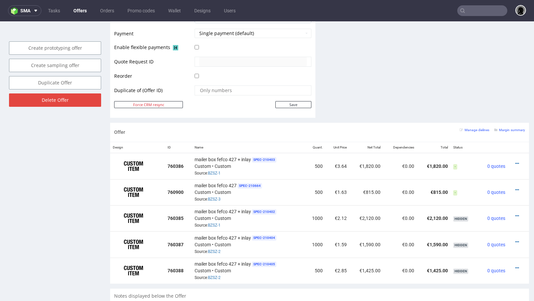
click at [74, 12] on link "Offers" at bounding box center [79, 10] width 21 height 11
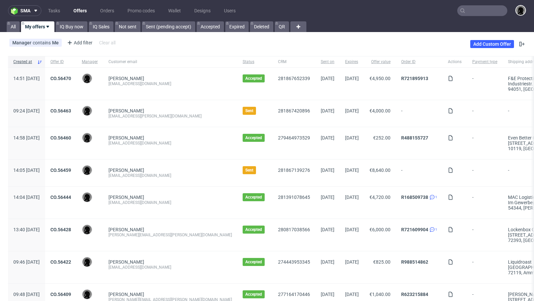
click at [249, 52] on div "Manager contains Me Add filter Hide filters Clear all Add Custom Offer" at bounding box center [267, 44] width 534 height 19
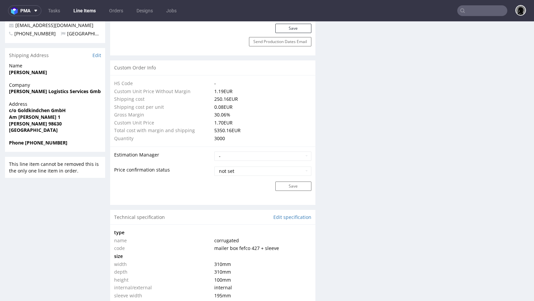
scroll to position [337, 0]
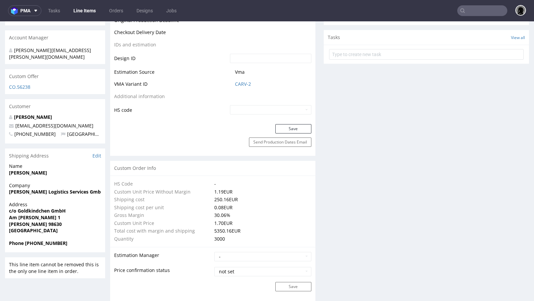
click at [20, 84] on div "CO.56238" at bounding box center [55, 89] width 100 height 11
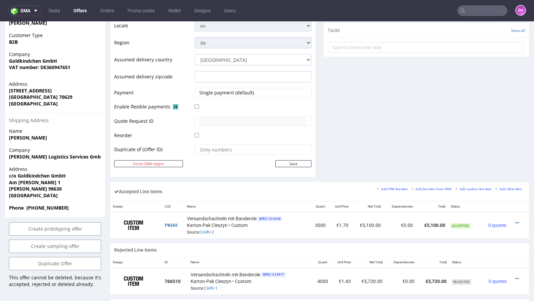
scroll to position [260, 0]
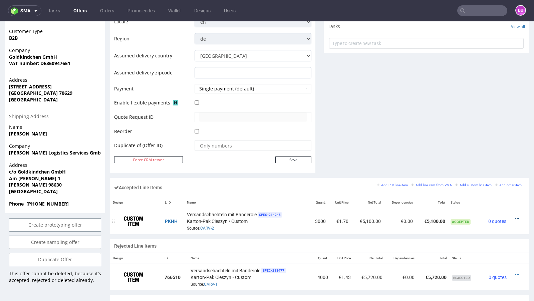
click at [515, 217] on icon at bounding box center [517, 219] width 4 height 5
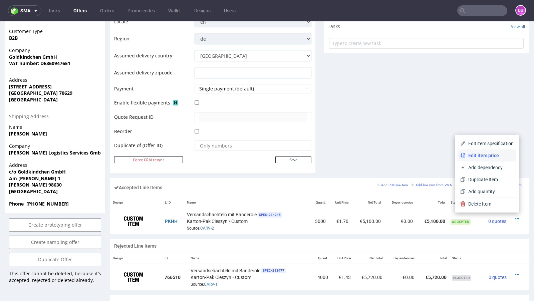
click at [490, 157] on span "Edit item price" at bounding box center [490, 155] width 48 height 7
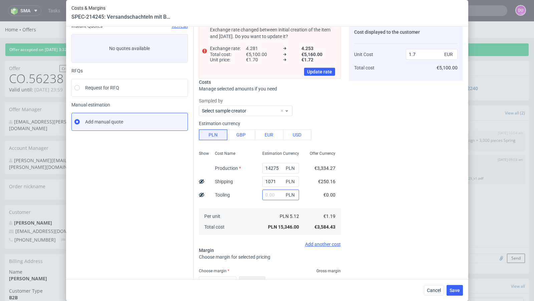
scroll to position [27, 0]
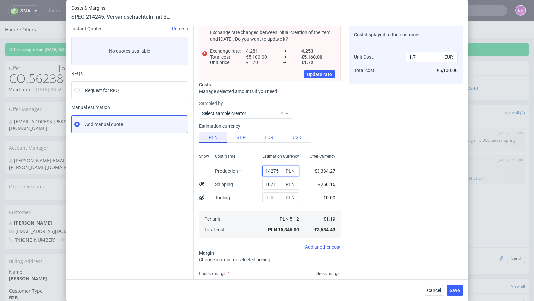
click at [272, 170] on input "14275" at bounding box center [280, 171] width 37 height 11
paste input "5015"
type input "15015"
type input "1.79"
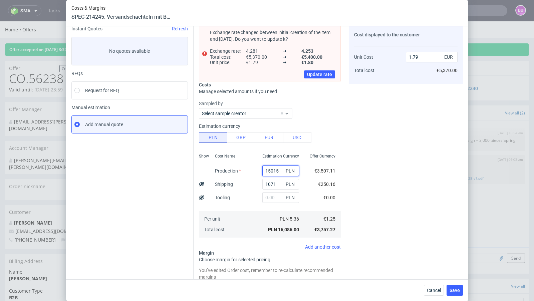
type input "15015"
click at [166, 191] on div "Instant Quotes Refresh No quotes available RFQs Request for RFQ Manual estimati…" at bounding box center [132, 185] width 122 height 318
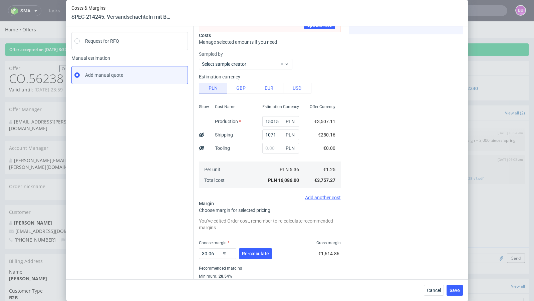
scroll to position [93, 0]
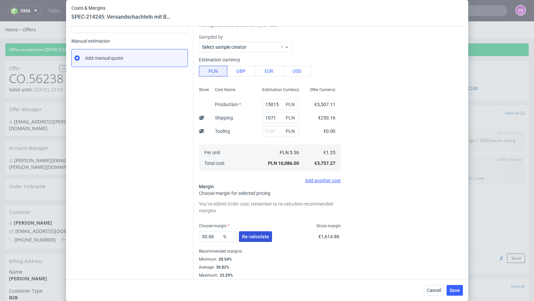
click at [255, 234] on span "Re-calculate" at bounding box center [255, 236] width 27 height 5
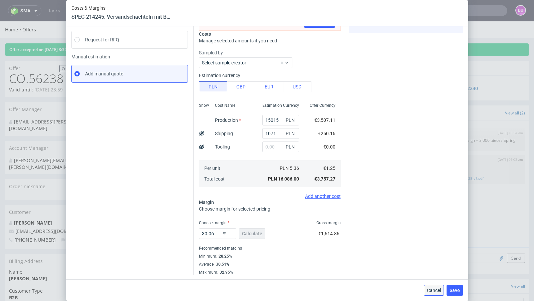
click at [433, 290] on span "Cancel" at bounding box center [434, 290] width 14 height 5
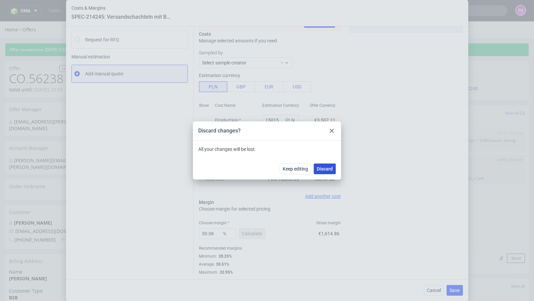
click at [323, 171] on span "Discard" at bounding box center [325, 169] width 16 height 5
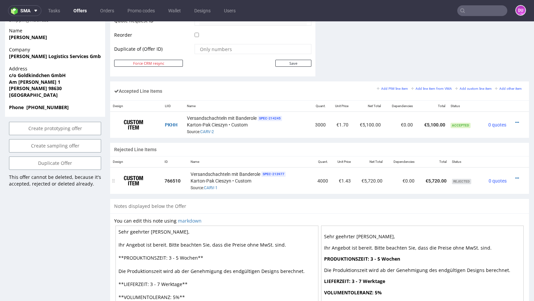
scroll to position [346, 0]
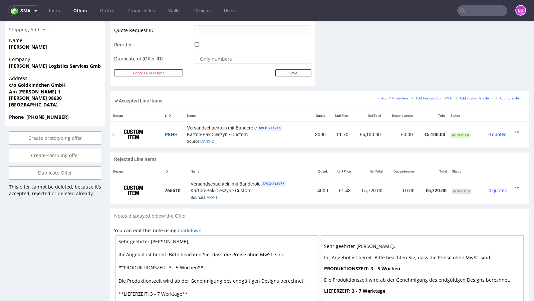
click at [515, 130] on icon at bounding box center [517, 132] width 4 height 5
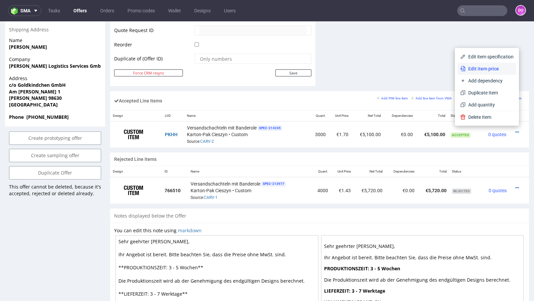
click at [480, 69] on span "Edit item price" at bounding box center [490, 68] width 48 height 7
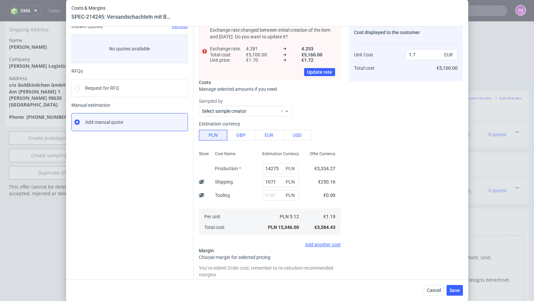
scroll to position [29, 0]
click at [275, 166] on input "14275" at bounding box center [280, 169] width 37 height 11
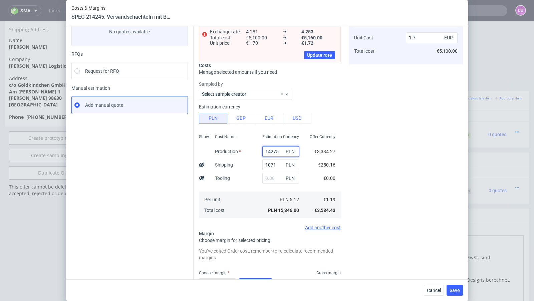
scroll to position [44, 0]
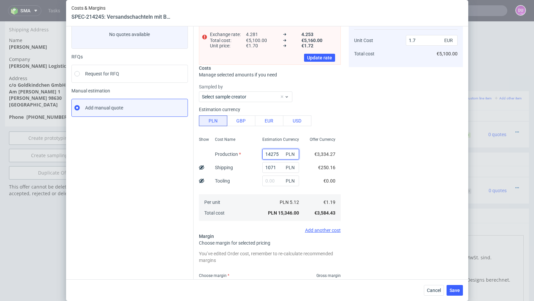
paste input "5015"
type input "15015"
type input "1.79"
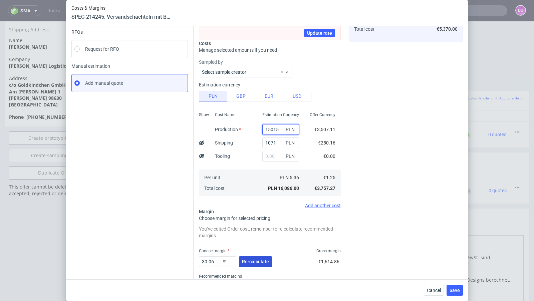
type input "15015"
click at [257, 259] on span "Re-calculate" at bounding box center [255, 261] width 27 height 5
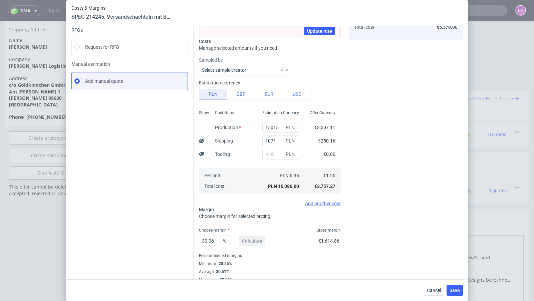
scroll to position [78, 0]
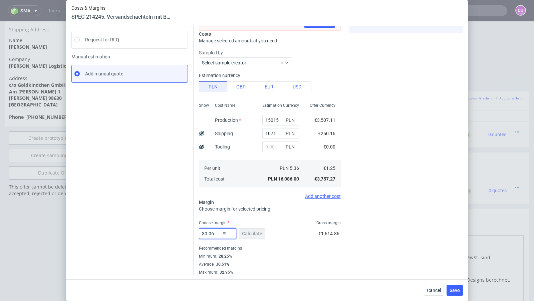
drag, startPoint x: 220, startPoint y: 235, endPoint x: 181, endPoint y: 232, distance: 39.5
click at [181, 232] on div "Instant Quotes Refresh No quotes available RFQs Request for RFQ Manual estimati…" at bounding box center [266, 122] width 391 height 305
type input "29"
type input "1.76"
click at [144, 213] on div "Instant Quotes Refresh No quotes available RFQs Request for RFQ Manual estimati…" at bounding box center [132, 125] width 122 height 300
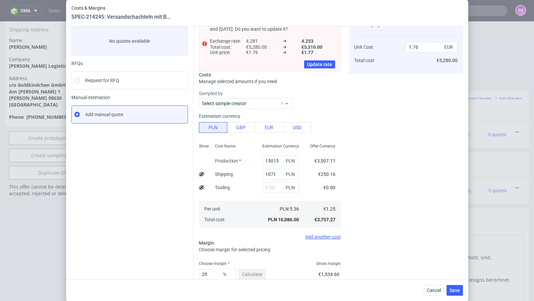
scroll to position [48, 0]
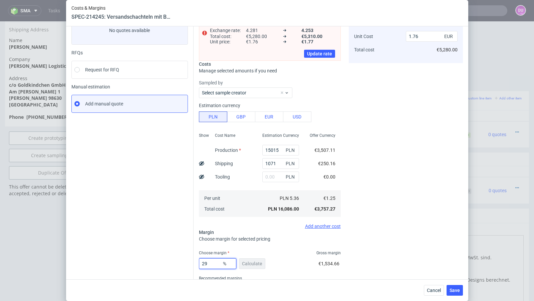
click at [214, 263] on input "29" at bounding box center [217, 263] width 37 height 11
type input "29.3"
type input "1.77"
type input "29.1"
type input "1.76"
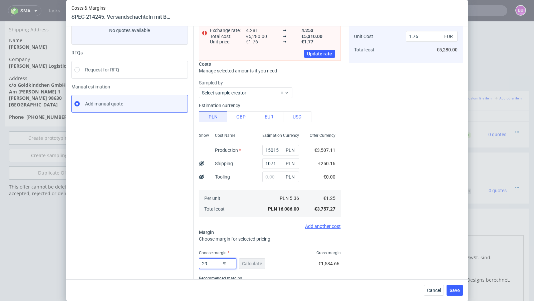
type input "29.2"
type input "1.77"
type input "29.6"
type input "1.78"
type input "29.5"
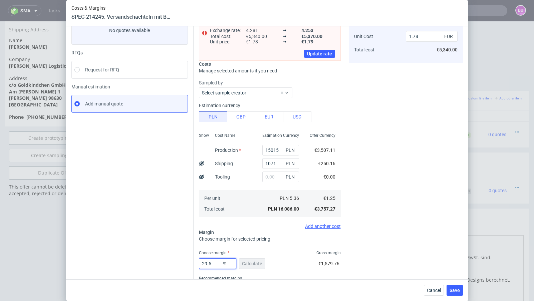
type input "1.77"
type input "29"
type input "1.76"
type input "29.4"
type input "1.77"
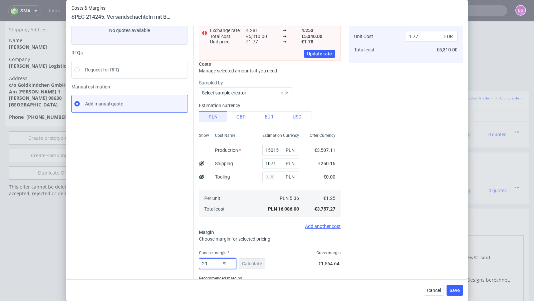
type input "29.9"
type input "1.78"
type input "29.5"
type input "1.77"
type input "29.58"
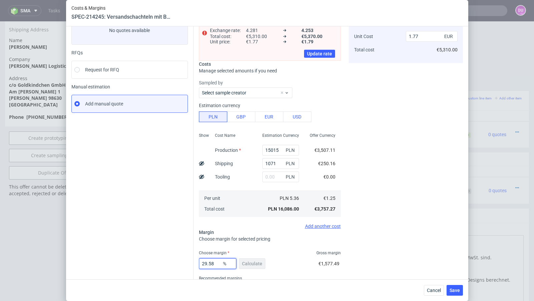
type input "1.78"
type input "29.57"
type input "1.77"
type input "29.57"
click at [189, 244] on div "Instant Quotes Refresh No quotes available RFQs Request for RFQ Manual estimati…" at bounding box center [132, 155] width 122 height 300
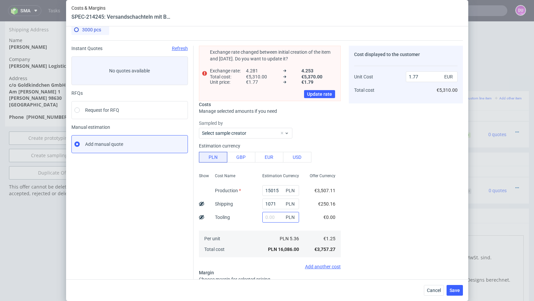
scroll to position [78, 0]
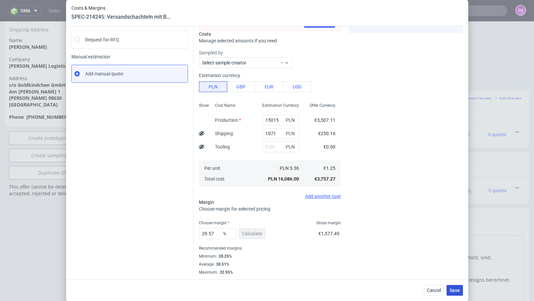
click at [453, 291] on span "Save" at bounding box center [454, 290] width 10 height 5
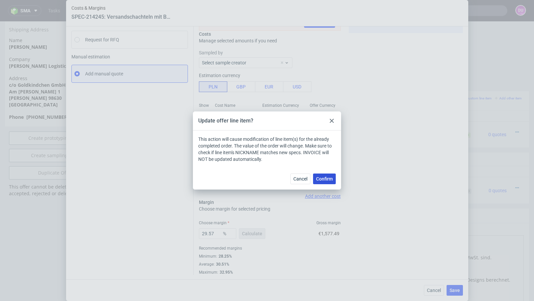
click at [322, 182] on button "Confirm" at bounding box center [324, 179] width 23 height 11
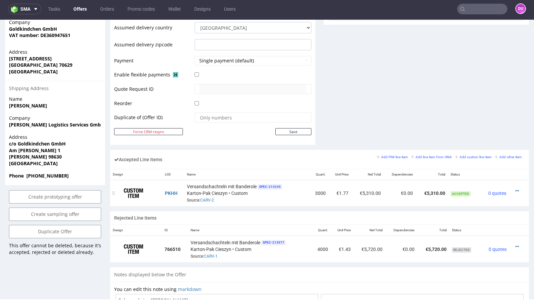
scroll to position [286, 0]
click at [431, 189] on td "€5,310.00" at bounding box center [431, 193] width 32 height 26
copy td "€5,310.00"
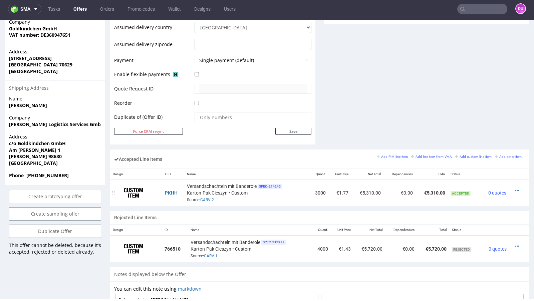
click at [481, 193] on td "0 quotes" at bounding box center [495, 193] width 29 height 26
click at [515, 188] on icon at bounding box center [517, 190] width 4 height 5
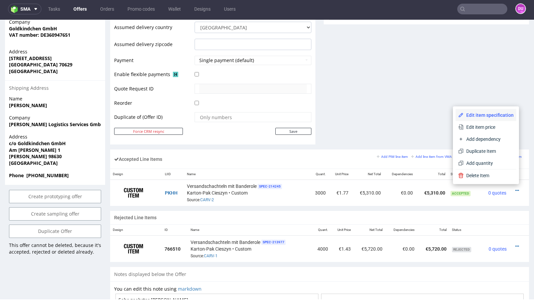
click at [480, 121] on li "Edit item specification" at bounding box center [486, 115] width 61 height 12
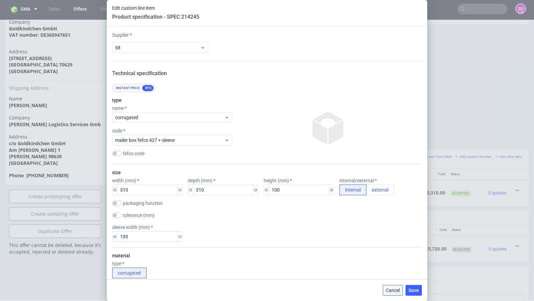
click at [395, 295] on button "Cancel" at bounding box center [393, 290] width 20 height 11
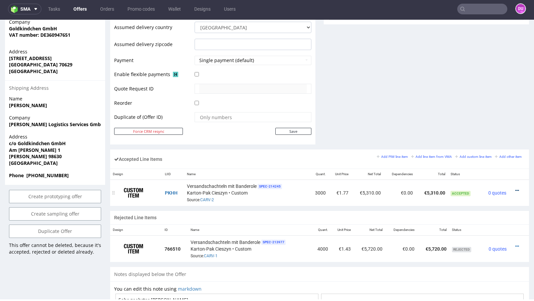
click at [515, 188] on icon at bounding box center [517, 190] width 4 height 5
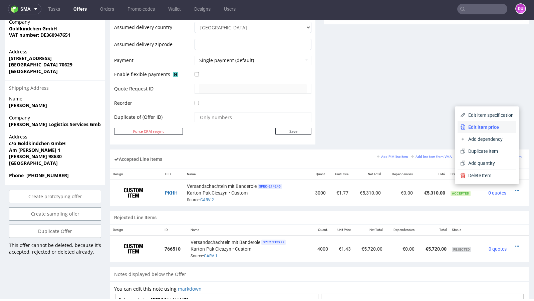
click at [484, 130] on span "Edit item price" at bounding box center [490, 127] width 48 height 7
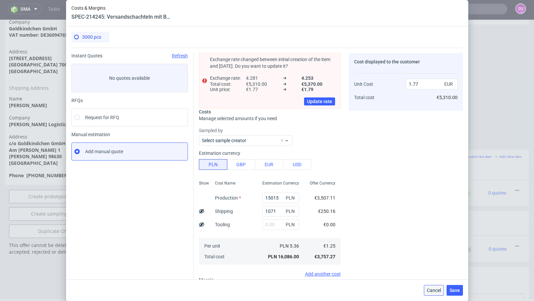
click at [436, 294] on button "Cancel" at bounding box center [434, 290] width 20 height 11
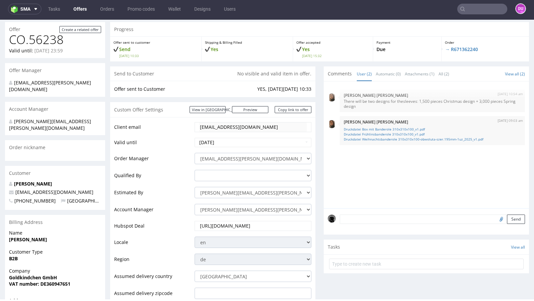
scroll to position [0, 0]
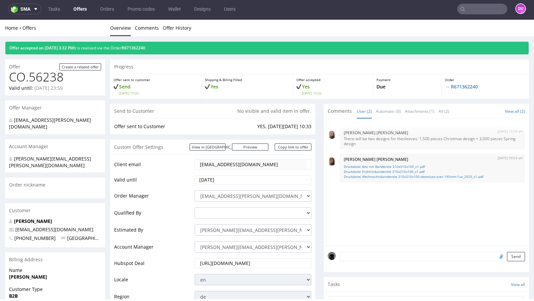
click at [186, 107] on div "Send to Customer No visible and valid item in offer." at bounding box center [212, 111] width 205 height 15
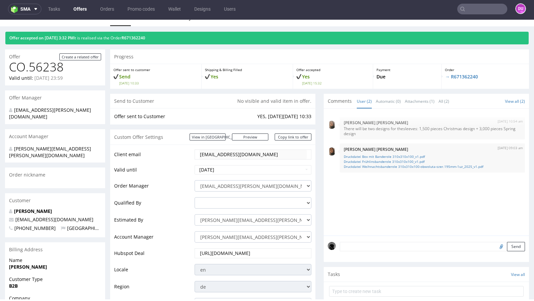
scroll to position [10, 0]
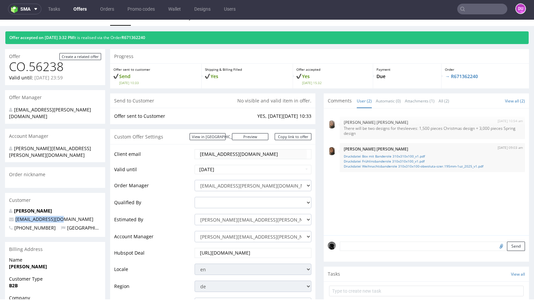
drag, startPoint x: 64, startPoint y: 206, endPoint x: 13, endPoint y: 206, distance: 50.7
click at [13, 216] on p "[EMAIL_ADDRESS][DOMAIN_NAME]" at bounding box center [55, 219] width 92 height 7
copy span "[EMAIL_ADDRESS][DOMAIN_NAME]"
click at [472, 9] on input "text" at bounding box center [482, 9] width 50 height 11
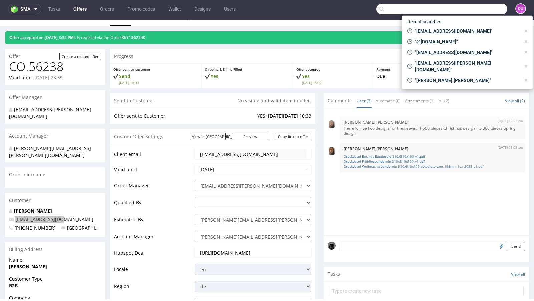
paste input "[EMAIL_ADDRESS][DOMAIN_NAME]"
type input "[EMAIL_ADDRESS][DOMAIN_NAME]"
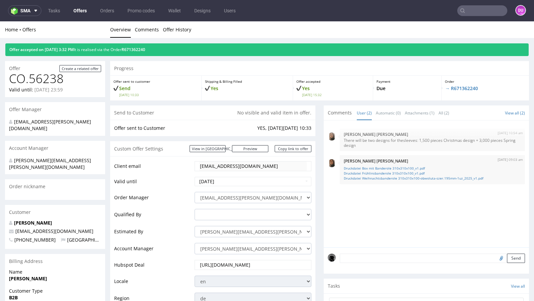
click at [250, 69] on div "Progress" at bounding box center [319, 68] width 419 height 15
